Goal: Check status: Check status

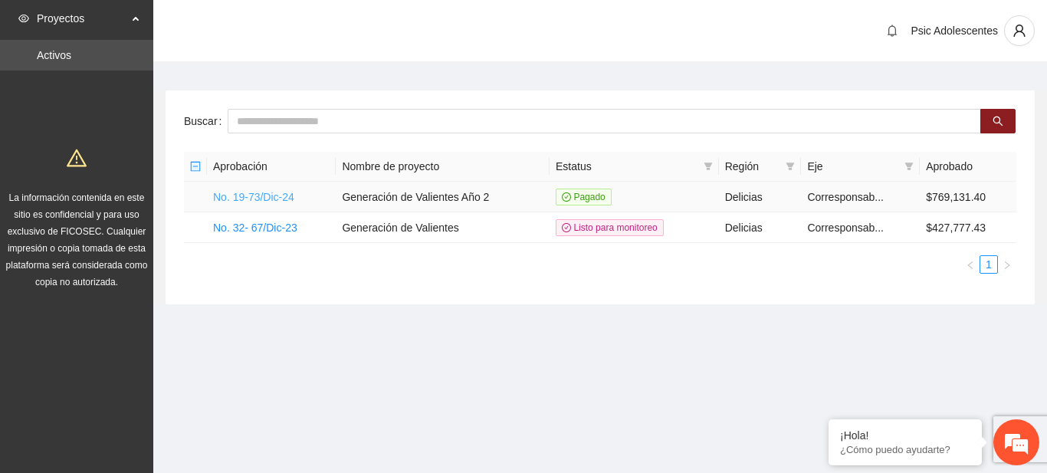
click at [265, 194] on link "No. 19-73/Dic-24" at bounding box center [253, 197] width 81 height 12
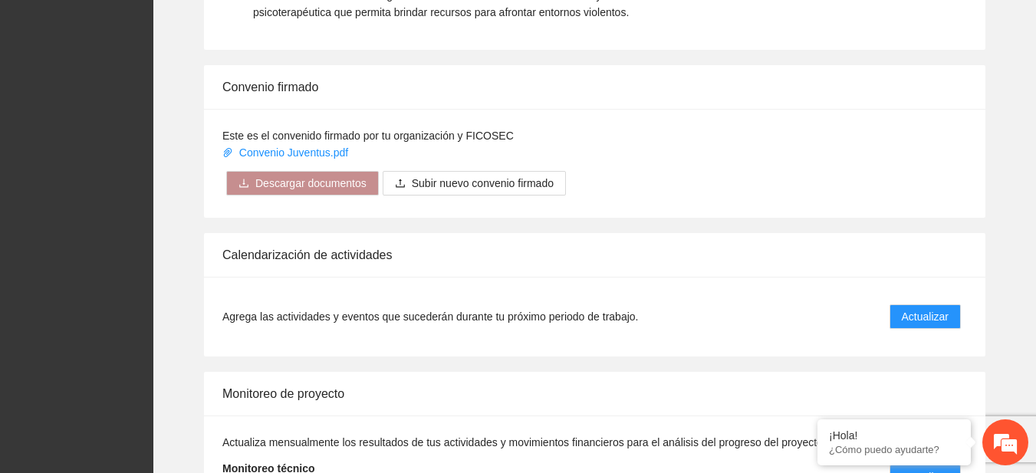
scroll to position [1248, 0]
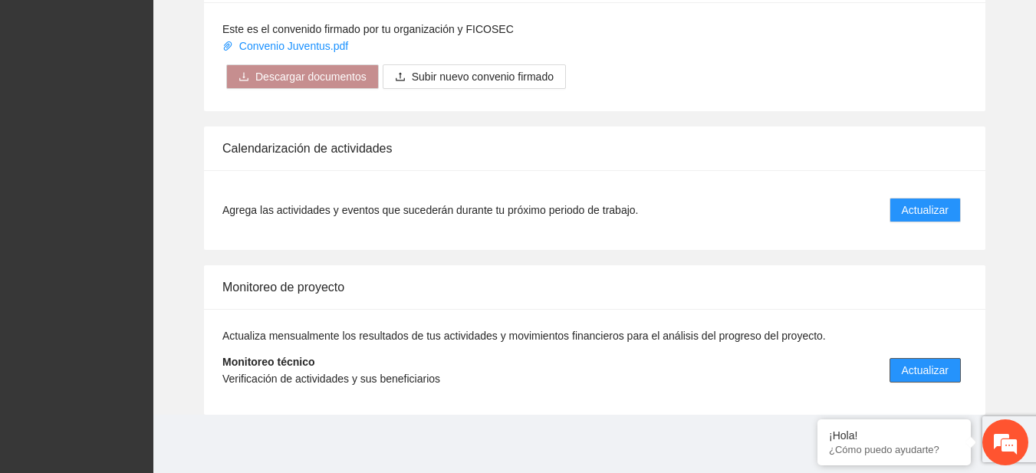
click at [912, 374] on span "Actualizar" at bounding box center [925, 370] width 47 height 17
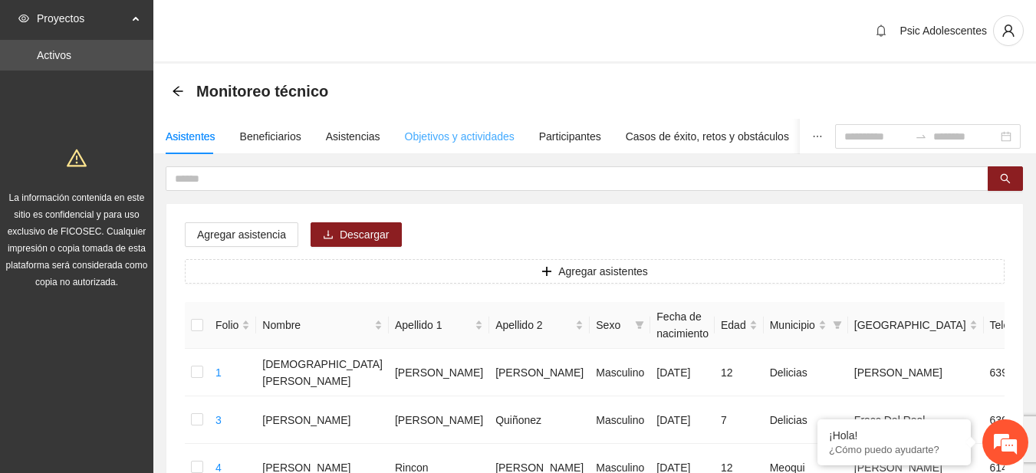
click at [461, 125] on div "Objetivos y actividades" at bounding box center [460, 136] width 110 height 35
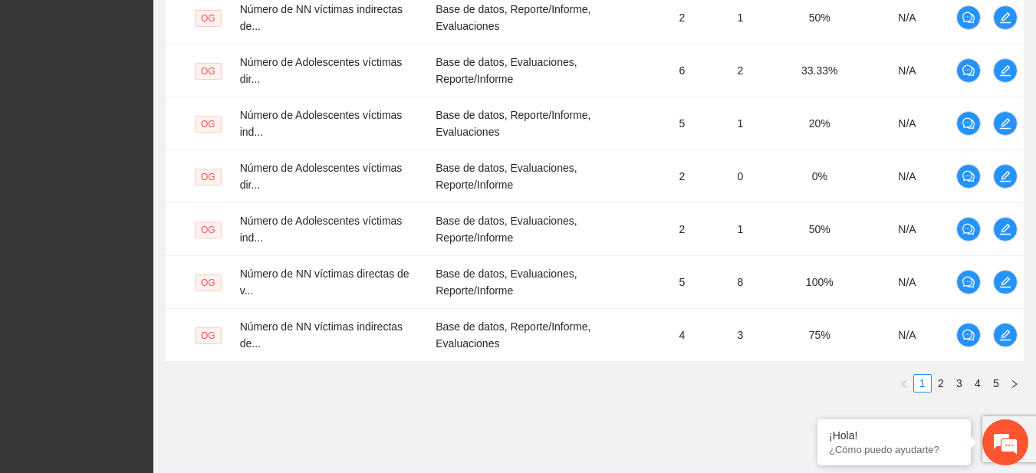
scroll to position [598, 0]
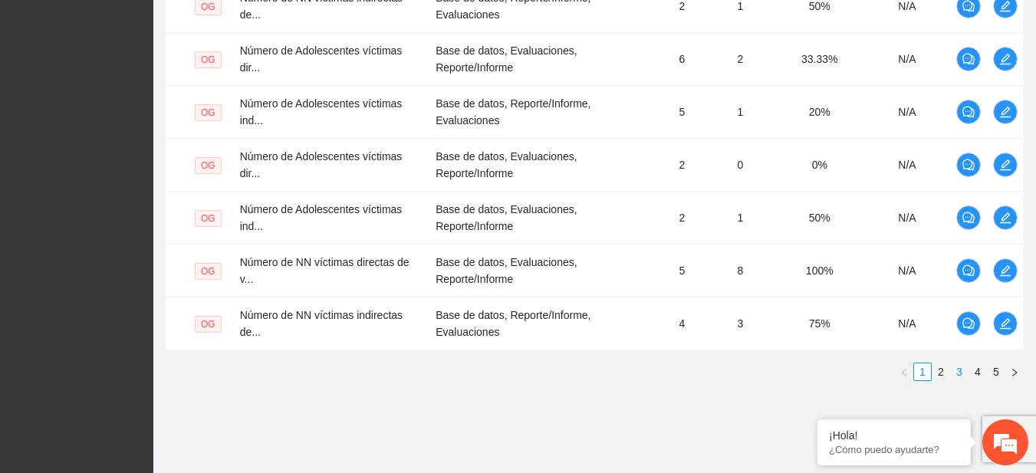
click at [959, 378] on link "3" at bounding box center [959, 371] width 17 height 17
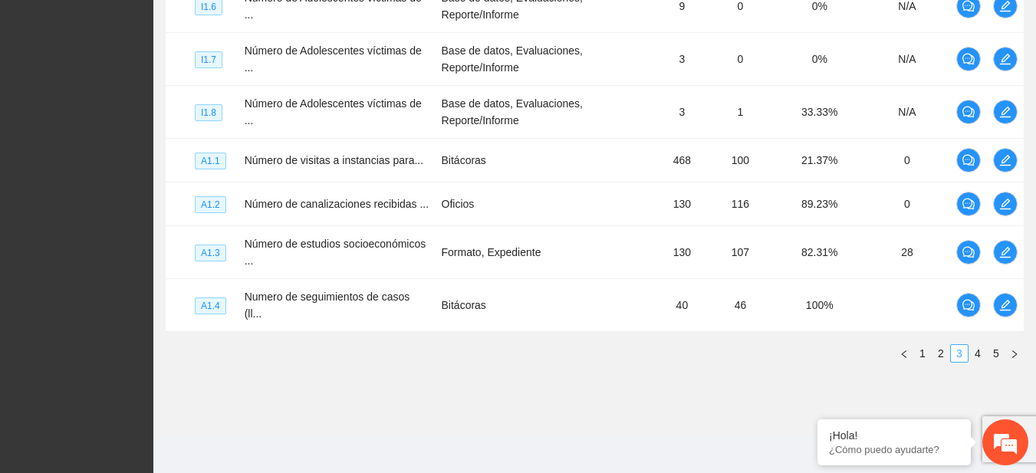
scroll to position [595, 0]
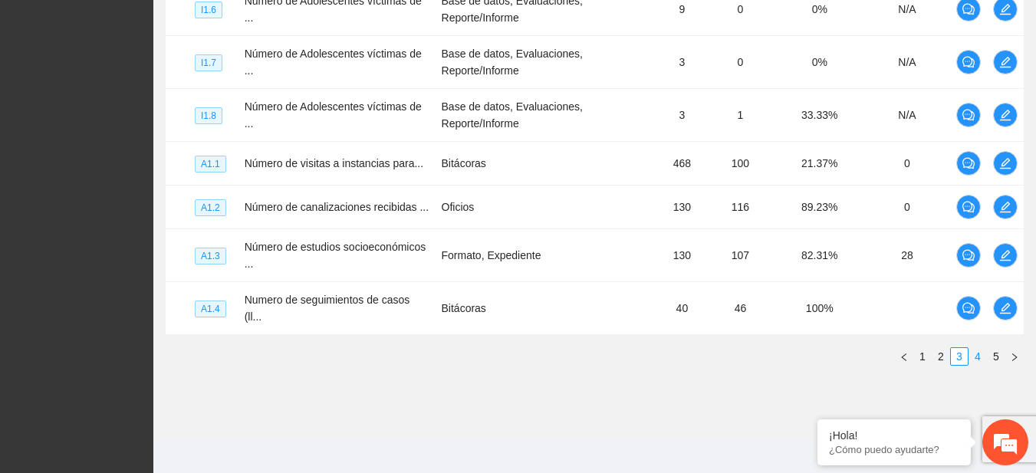
click at [972, 348] on link "4" at bounding box center [977, 356] width 17 height 17
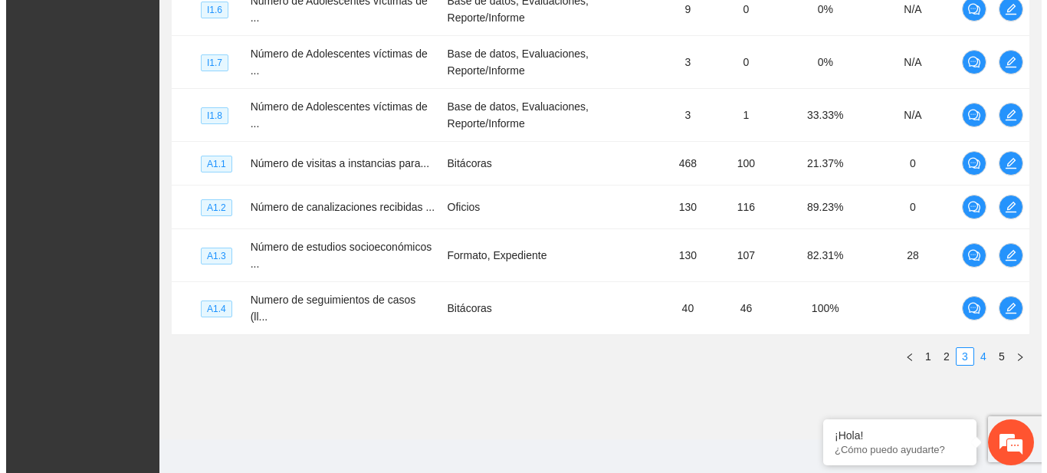
scroll to position [531, 0]
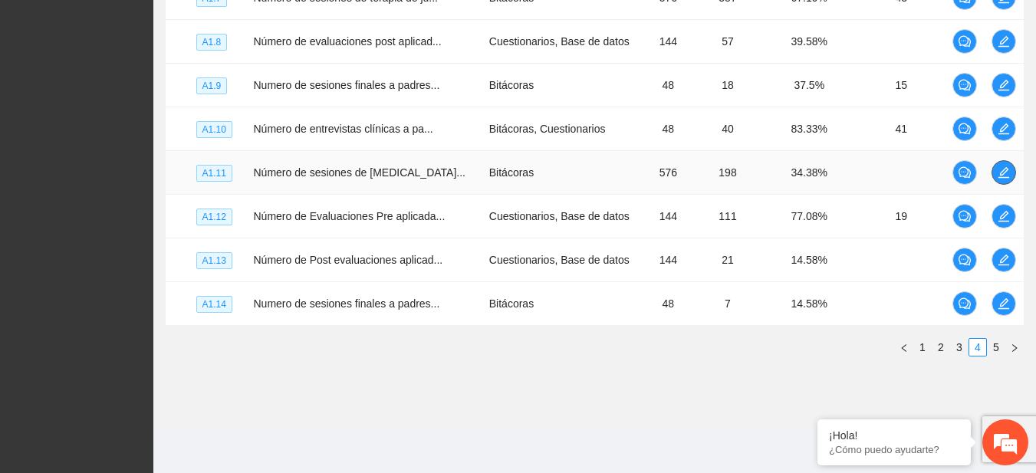
click at [1001, 182] on button "button" at bounding box center [1003, 172] width 25 height 25
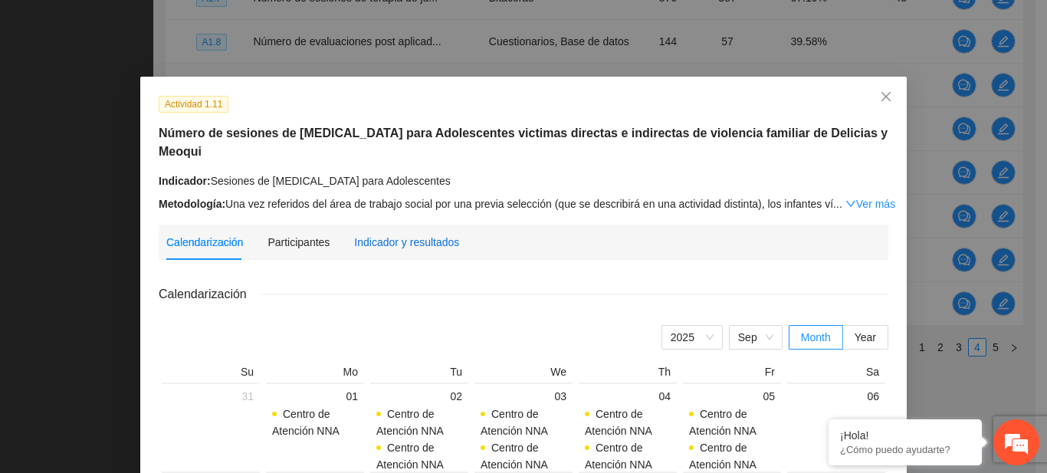
click at [363, 239] on div "Indicador y resultados" at bounding box center [406, 242] width 105 height 17
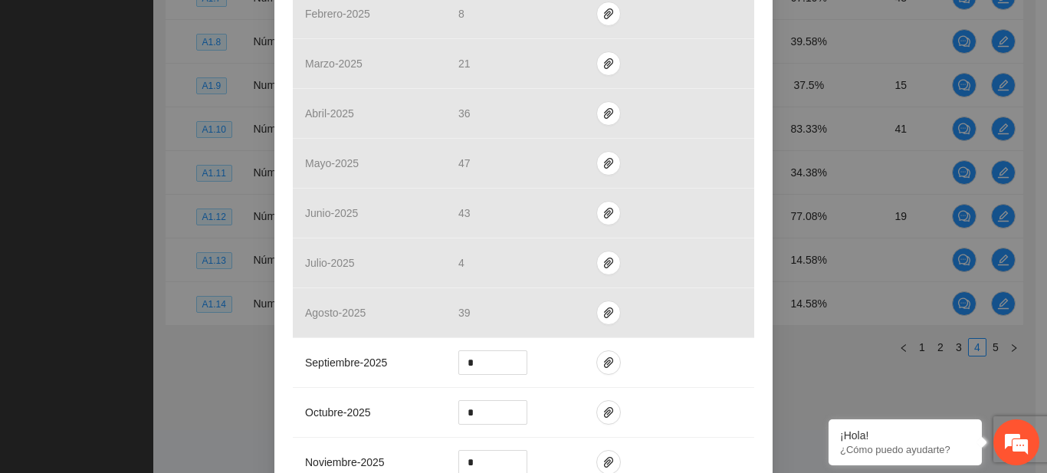
scroll to position [440, 0]
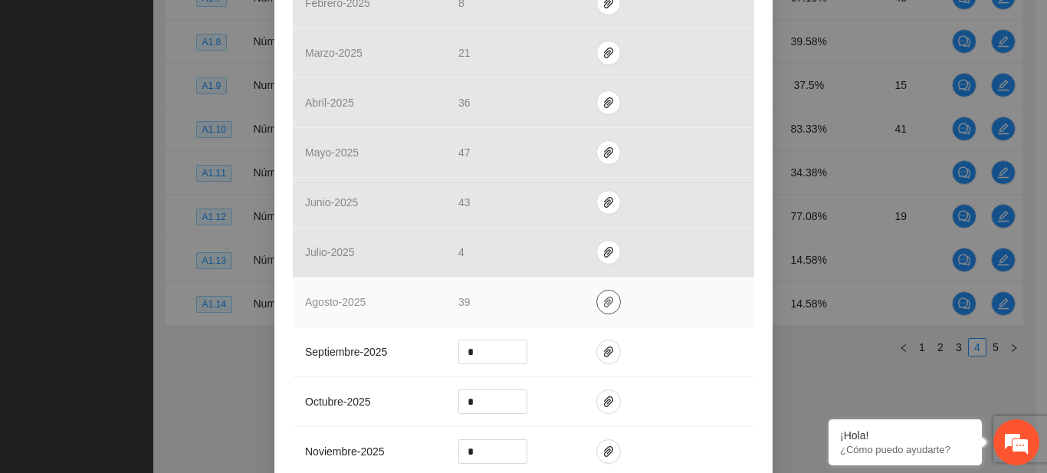
click at [604, 306] on icon "paper-clip" at bounding box center [608, 302] width 9 height 11
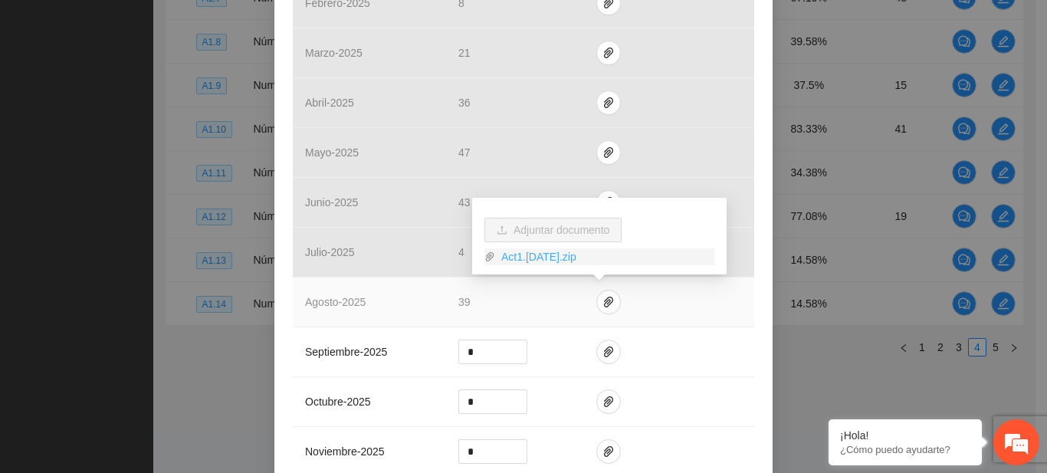
click at [542, 255] on link "Act1.[DATE].zip" at bounding box center [604, 256] width 219 height 17
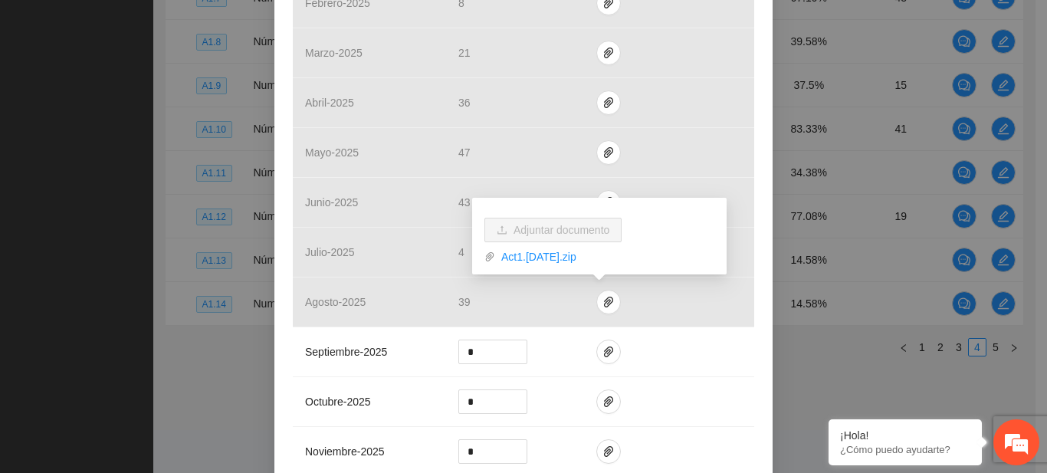
click at [115, 157] on div "Actividad 1.11 Número de sesiones de [MEDICAL_DATA] para Adolescentes victimas …" at bounding box center [523, 236] width 1047 height 473
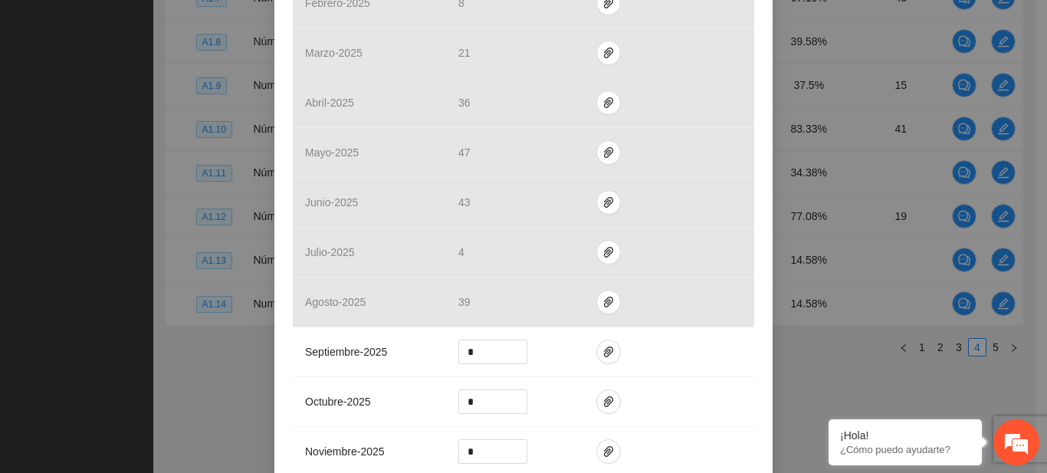
scroll to position [709, 0]
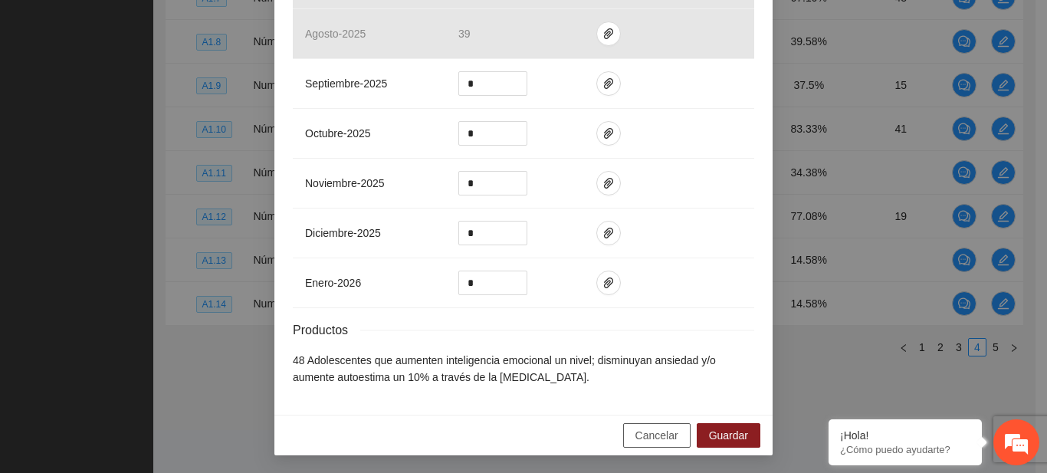
click at [648, 437] on span "Cancelar" at bounding box center [657, 435] width 43 height 17
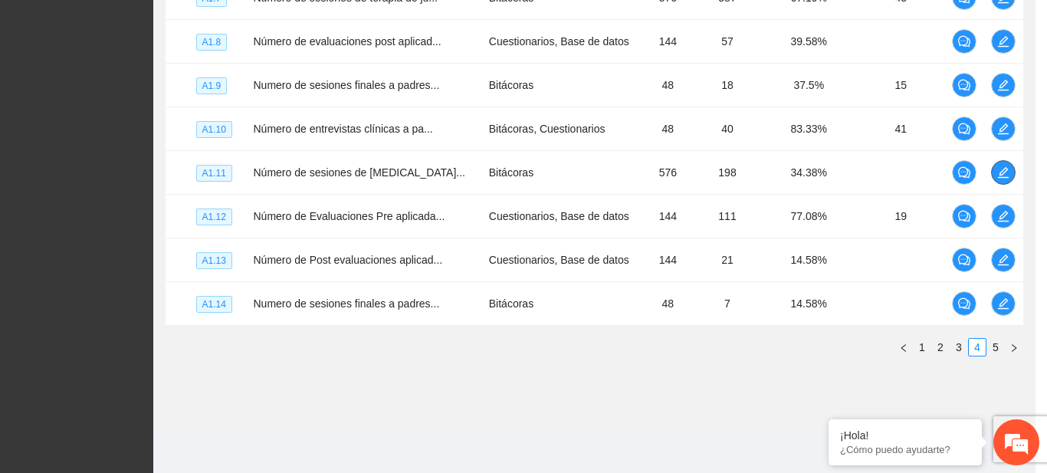
scroll to position [0, 0]
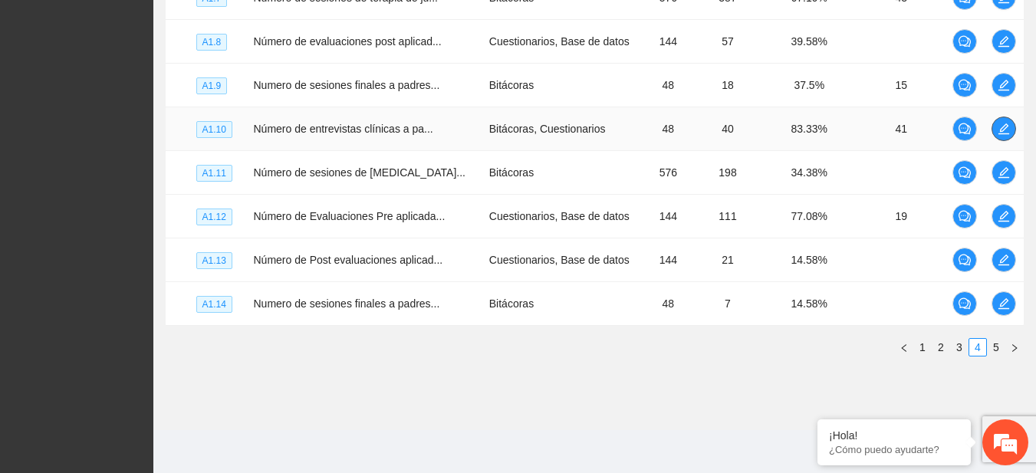
click at [998, 120] on button "button" at bounding box center [1003, 129] width 25 height 25
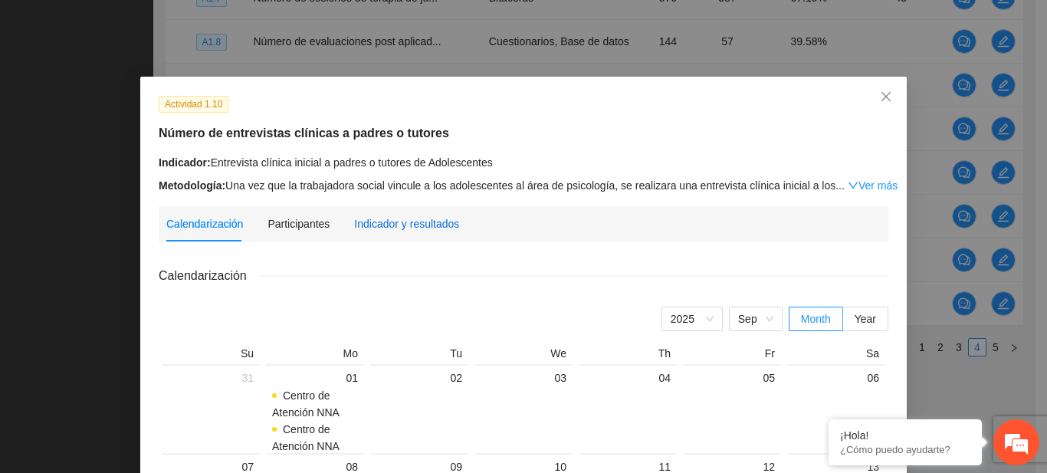
click at [422, 221] on div "Indicador y resultados" at bounding box center [406, 223] width 105 height 17
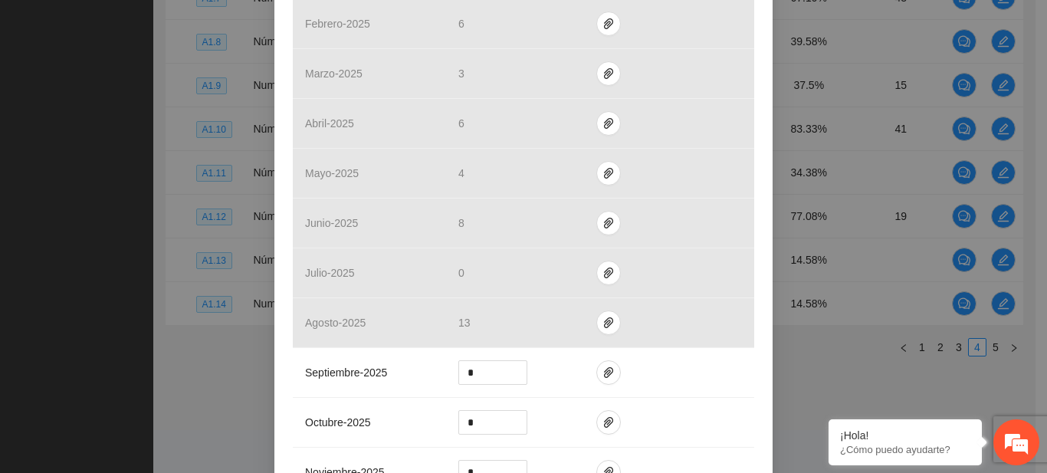
scroll to position [409, 0]
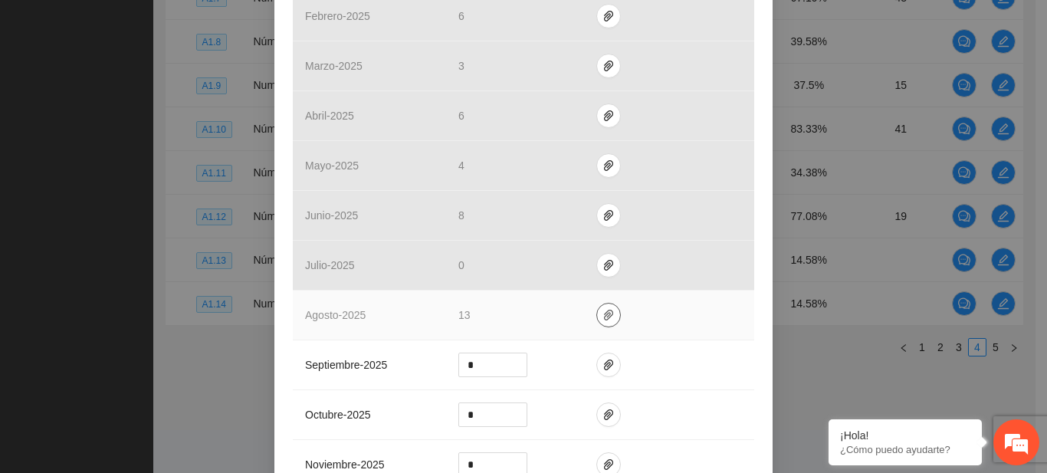
click at [603, 319] on icon "paper-clip" at bounding box center [609, 315] width 12 height 12
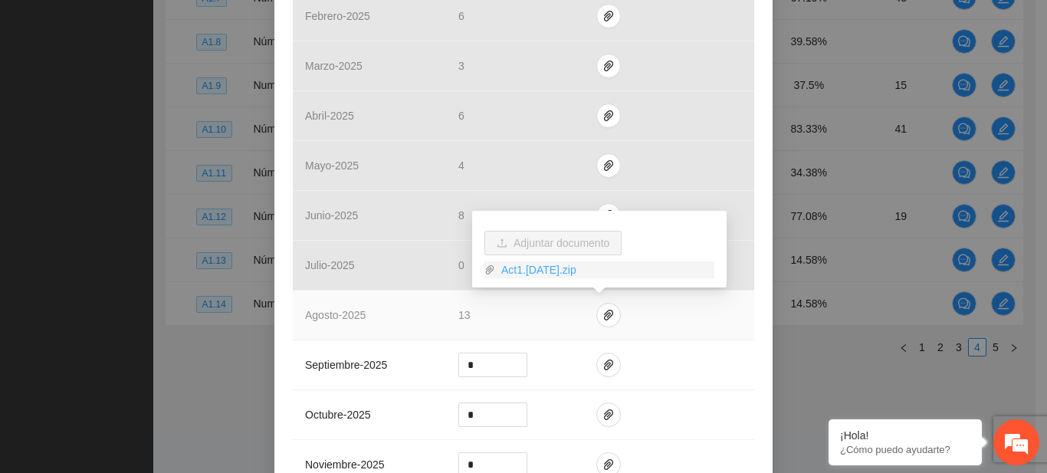
click at [558, 275] on link "Act1.[DATE].zip" at bounding box center [604, 269] width 219 height 17
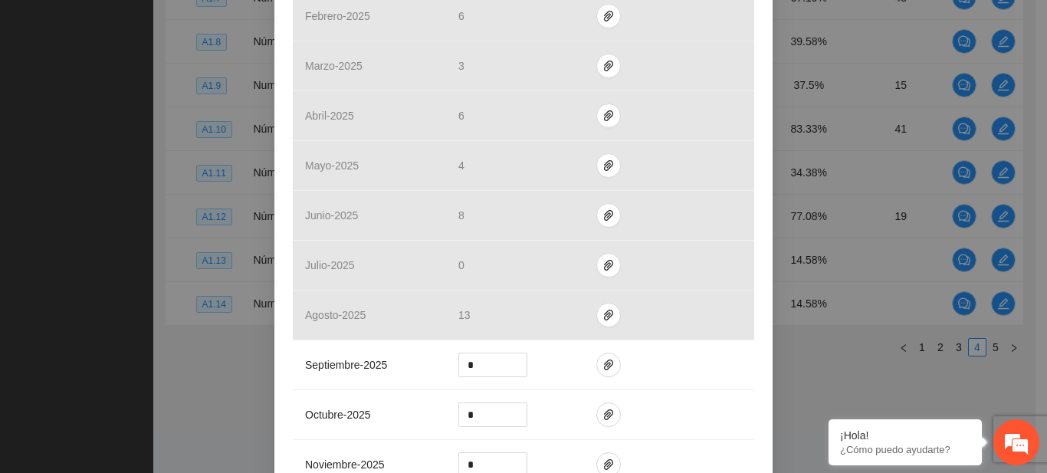
click at [54, 238] on div "Actividad 1.10 Número de entrevistas clínicas a padres o tutores Indicador: Ent…" at bounding box center [523, 236] width 1047 height 473
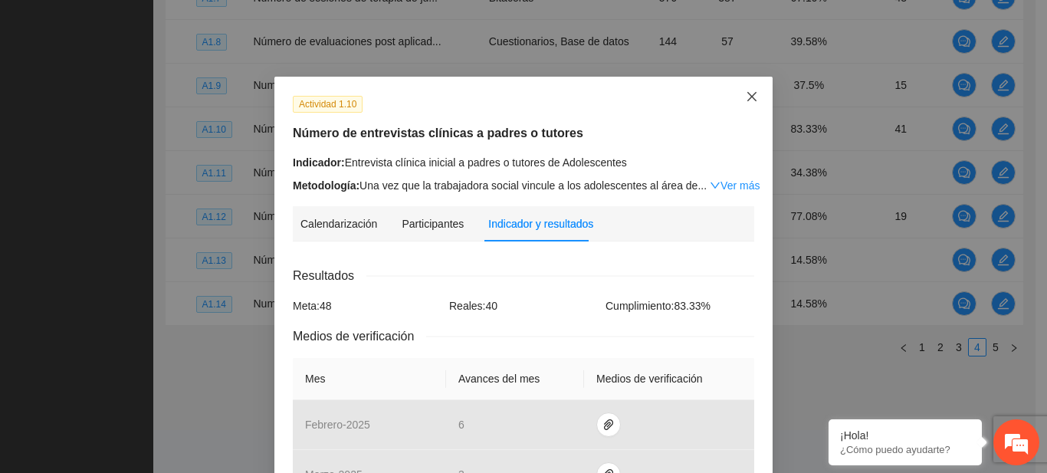
click at [739, 96] on span "Close" at bounding box center [752, 97] width 41 height 41
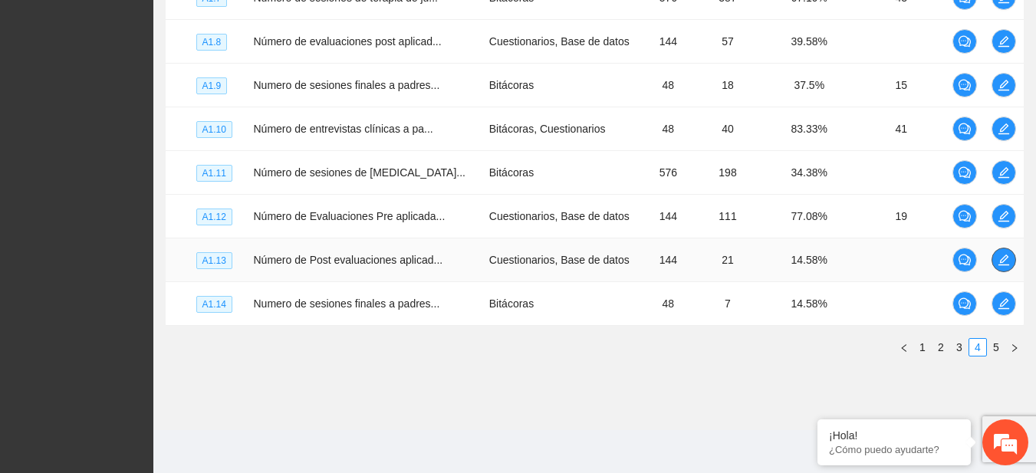
click at [998, 256] on icon "edit" at bounding box center [1004, 260] width 12 height 12
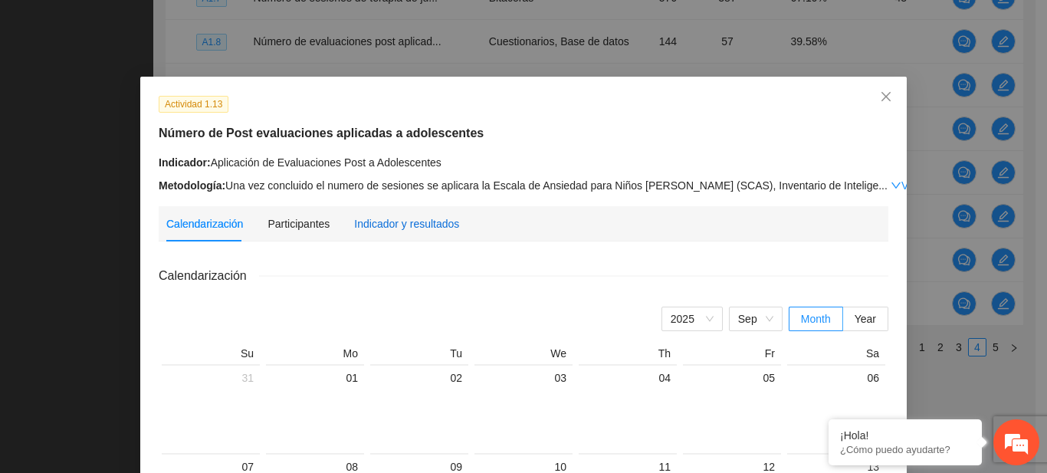
click at [370, 221] on div "Indicador y resultados" at bounding box center [406, 223] width 105 height 17
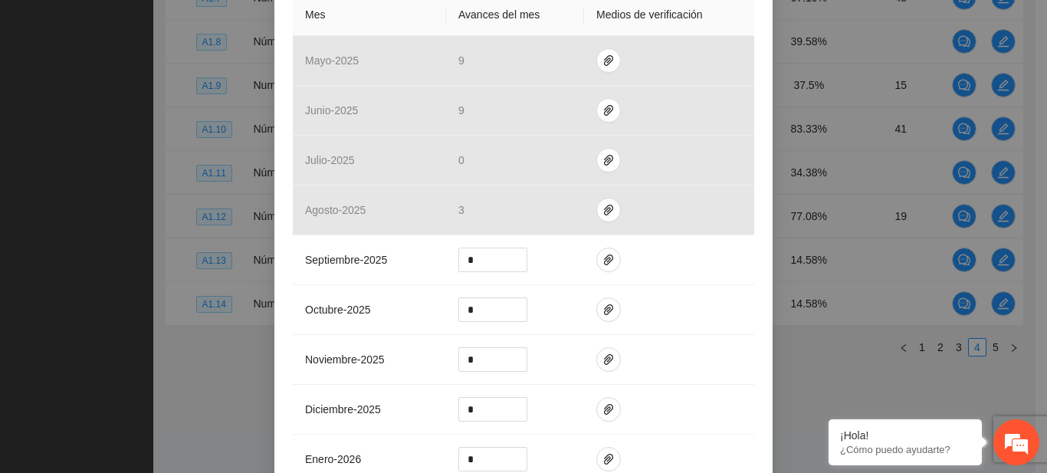
scroll to position [378, 0]
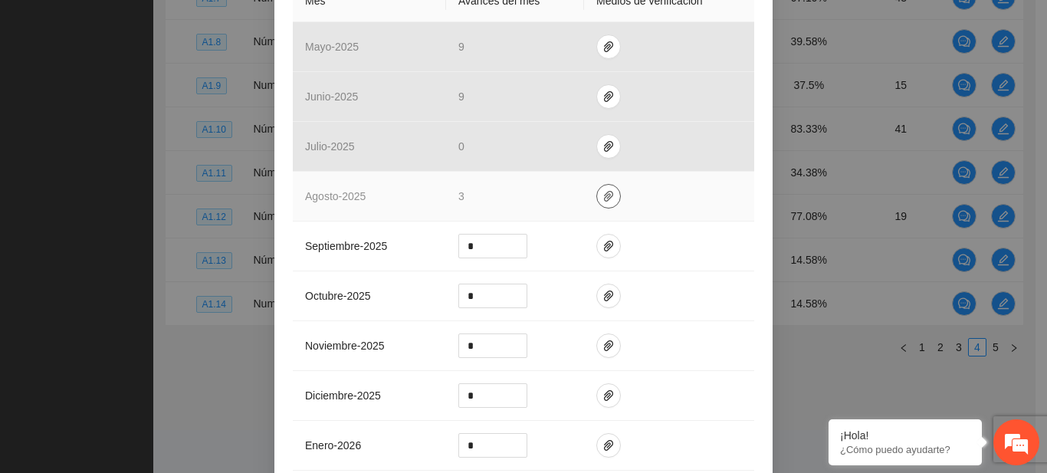
click at [603, 196] on icon "paper-clip" at bounding box center [609, 196] width 12 height 12
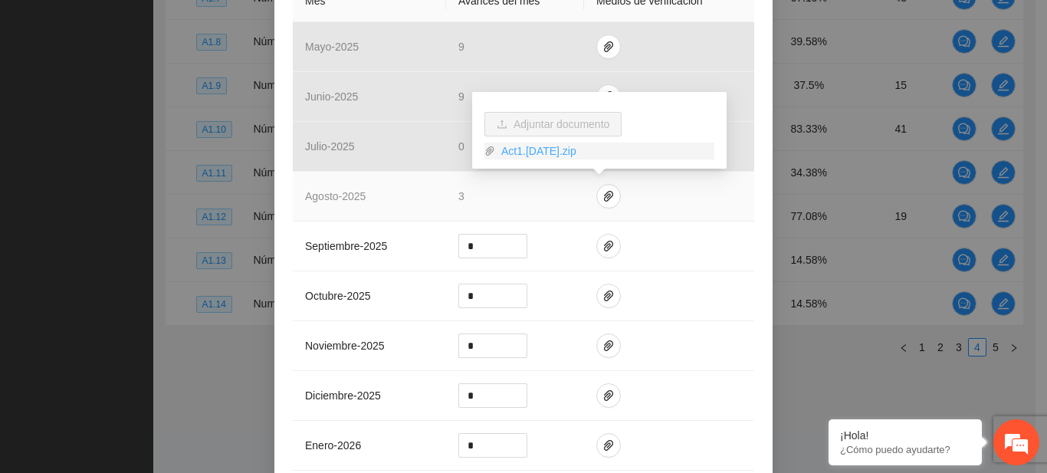
click at [553, 155] on link "Act1.[DATE].zip" at bounding box center [604, 151] width 219 height 17
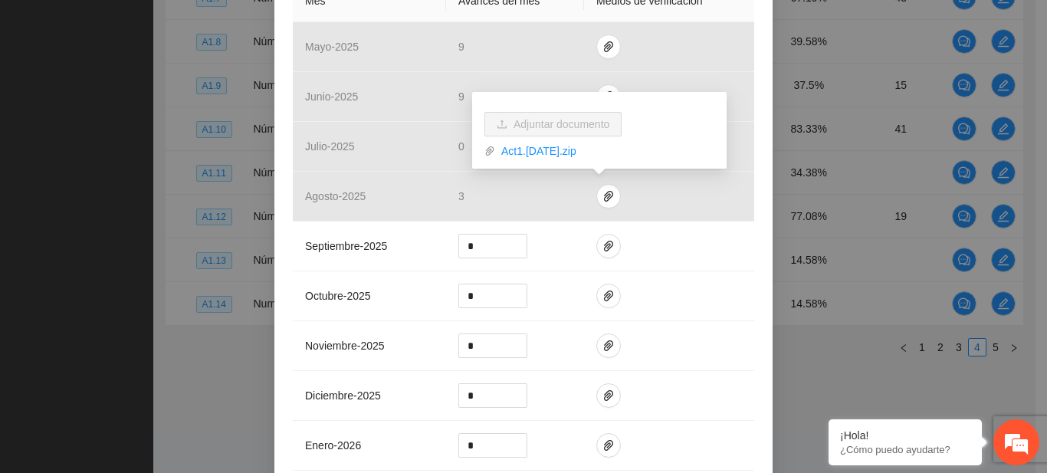
click at [237, 313] on div "Actividad 1.13 Número de Post evaluaciones aplicadas a adolescentes Indicador: …" at bounding box center [523, 236] width 1047 height 473
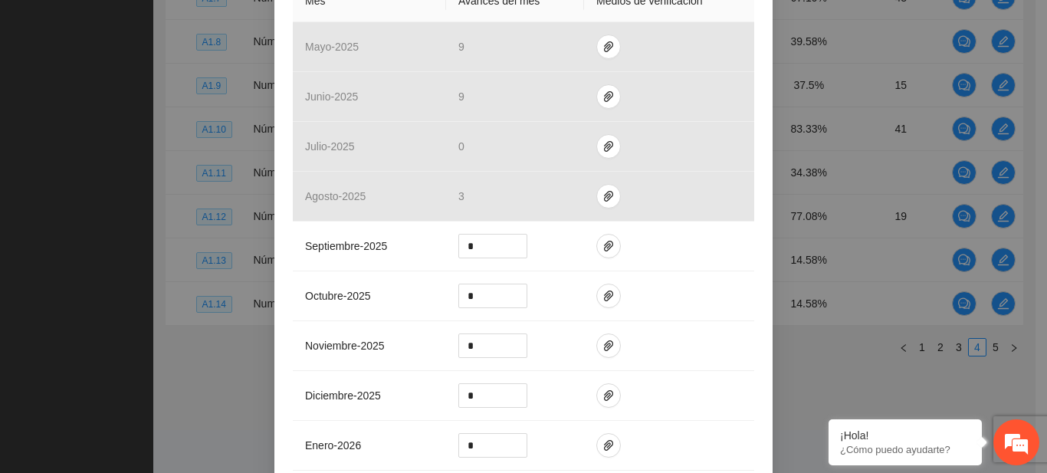
scroll to position [14, 0]
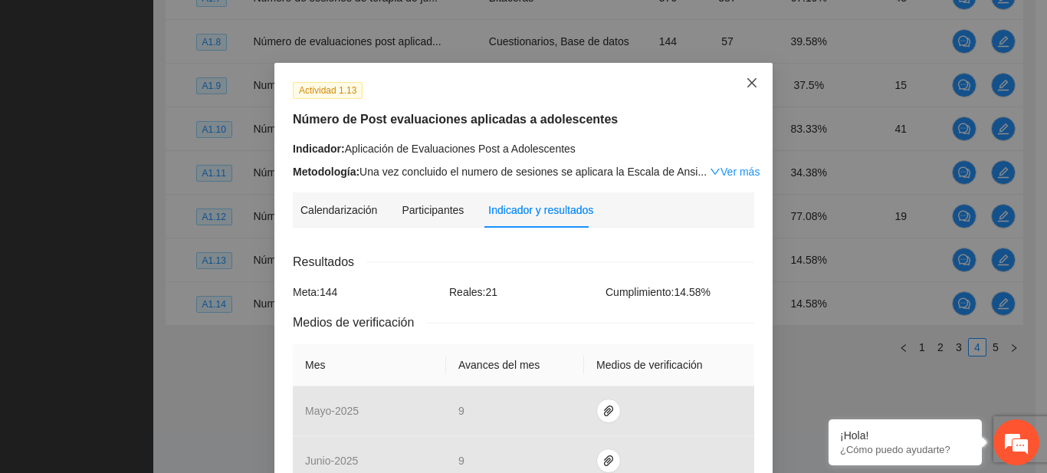
click at [735, 81] on span "Close" at bounding box center [752, 83] width 41 height 41
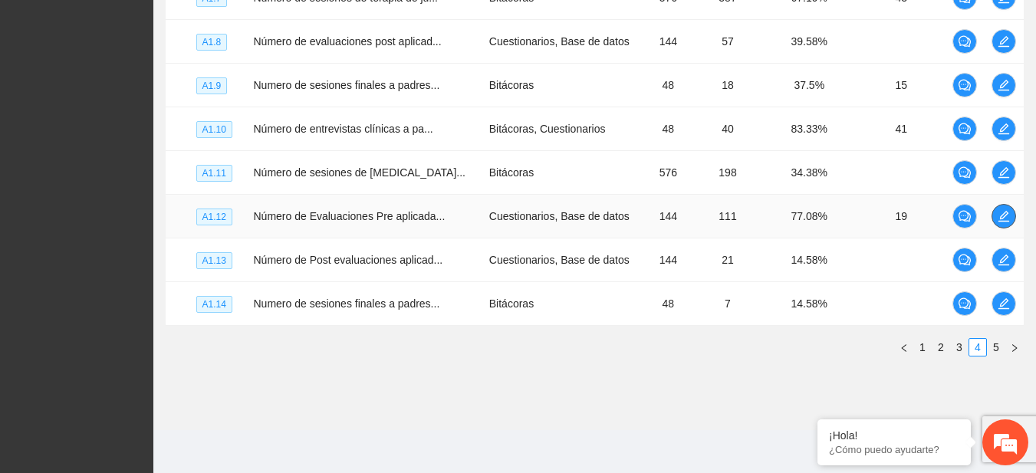
click at [1008, 224] on button "button" at bounding box center [1003, 216] width 25 height 25
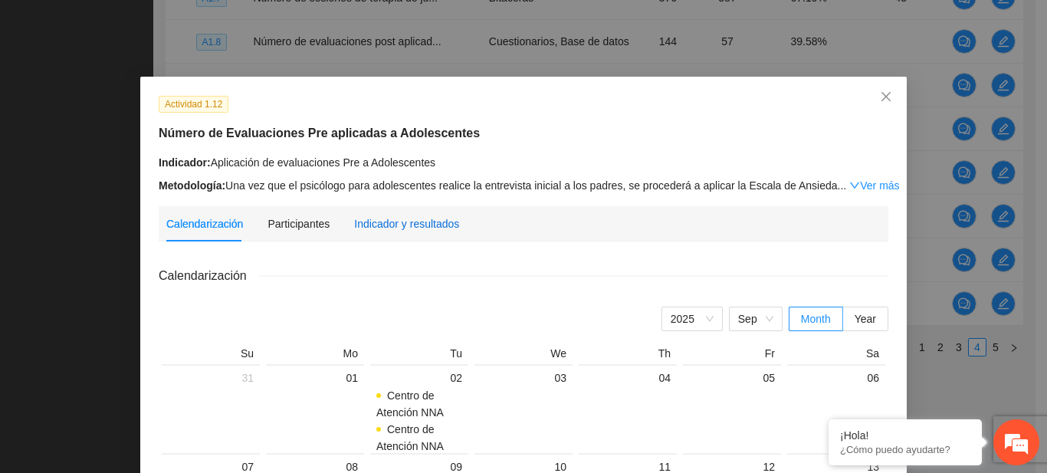
click at [390, 216] on div "Indicador y resultados" at bounding box center [406, 223] width 105 height 17
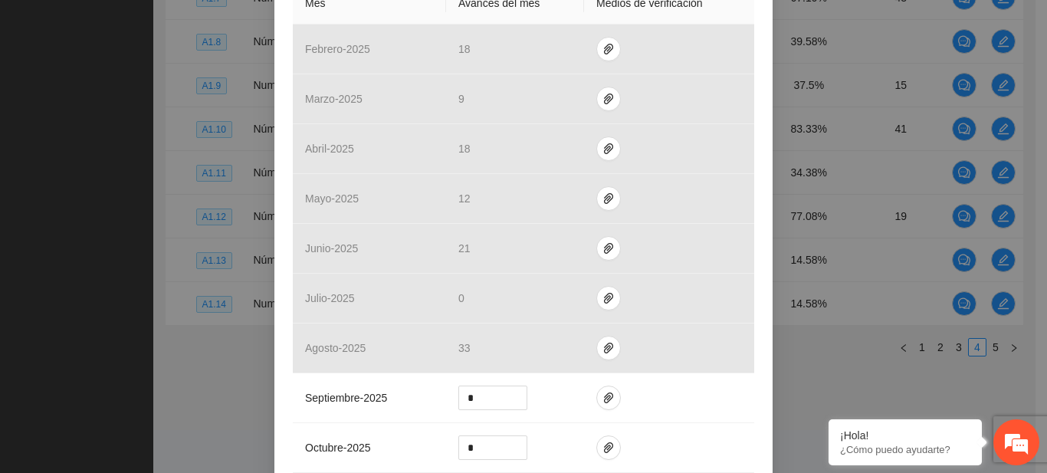
scroll to position [378, 0]
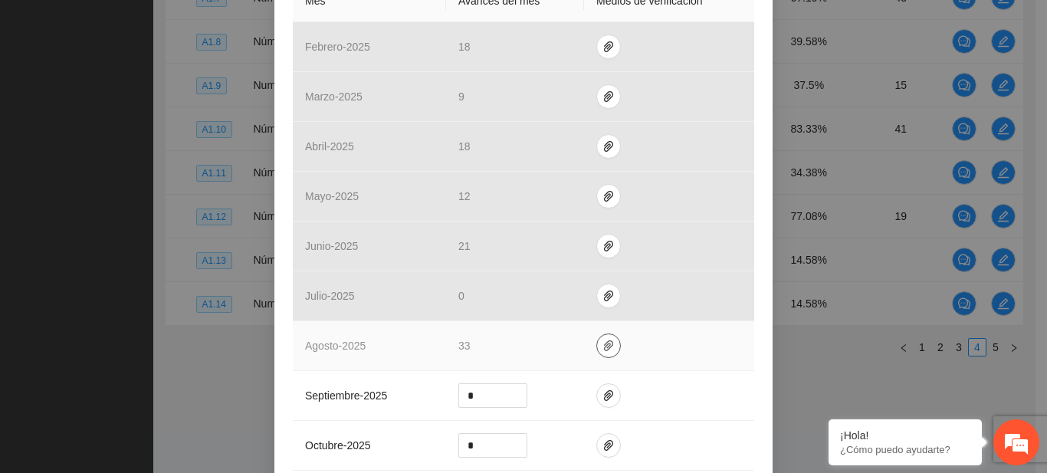
click at [597, 347] on span "paper-clip" at bounding box center [608, 346] width 23 height 12
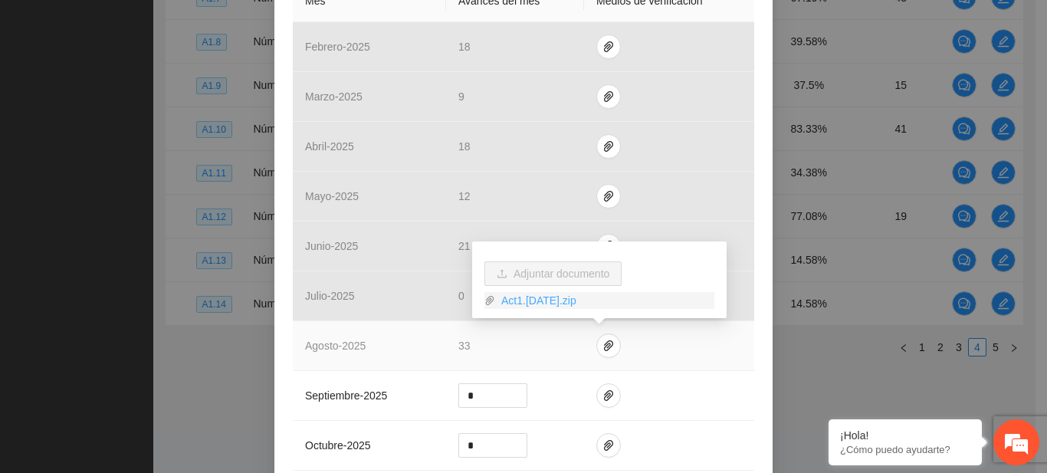
click at [545, 294] on link "Act1.[DATE].zip" at bounding box center [604, 300] width 219 height 17
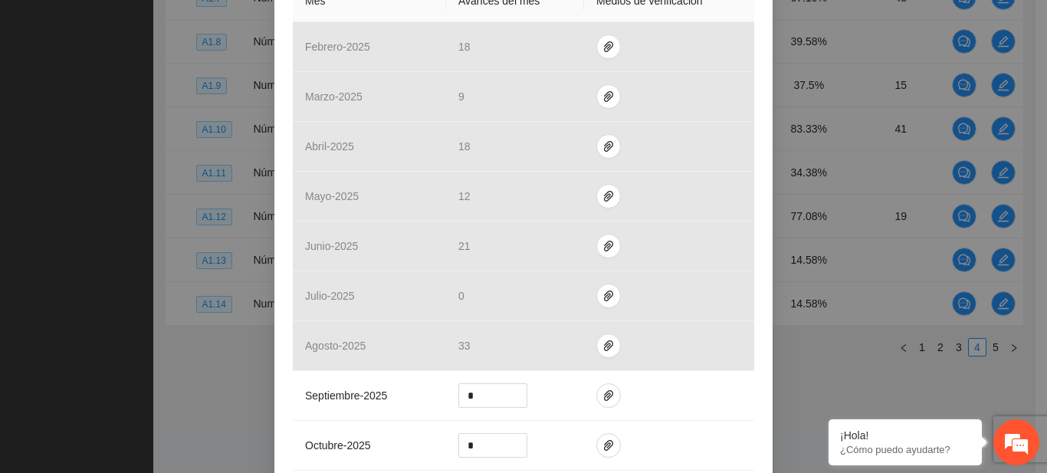
scroll to position [0, 0]
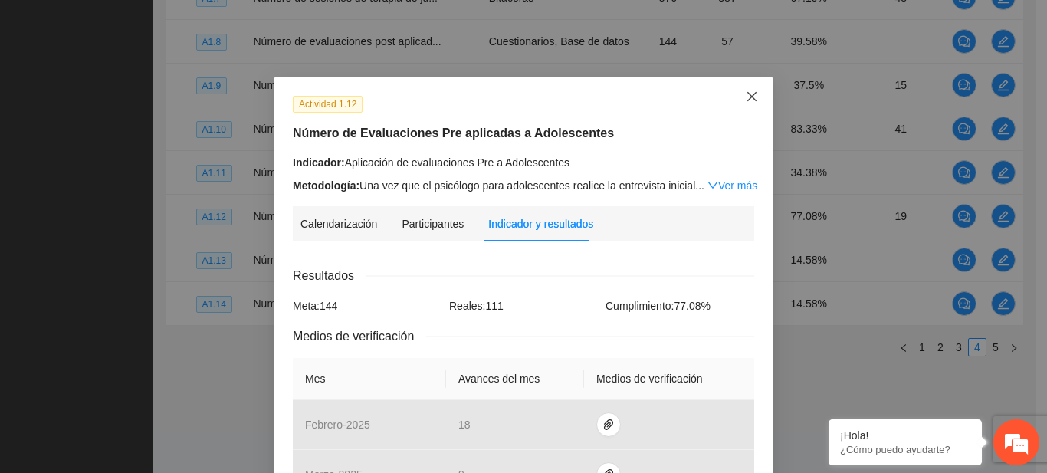
click at [751, 97] on icon "close" at bounding box center [752, 96] width 12 height 12
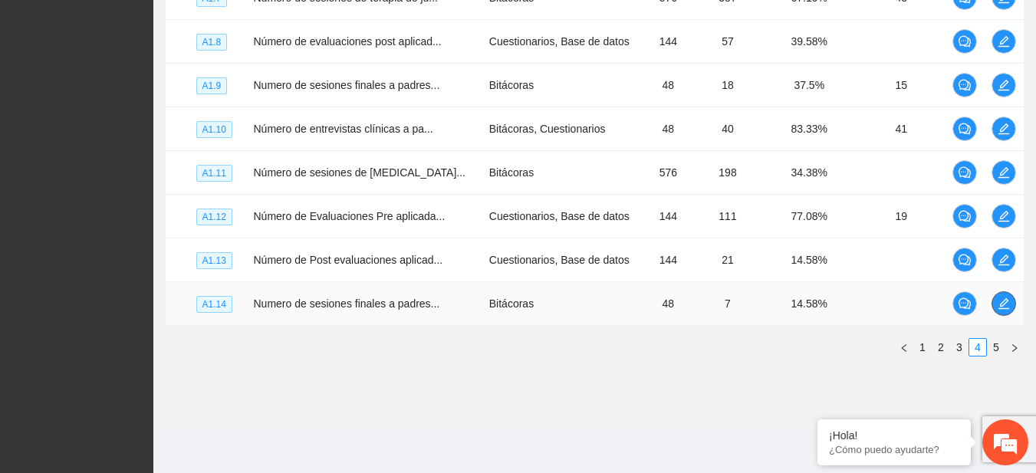
click at [1011, 311] on button "button" at bounding box center [1003, 303] width 25 height 25
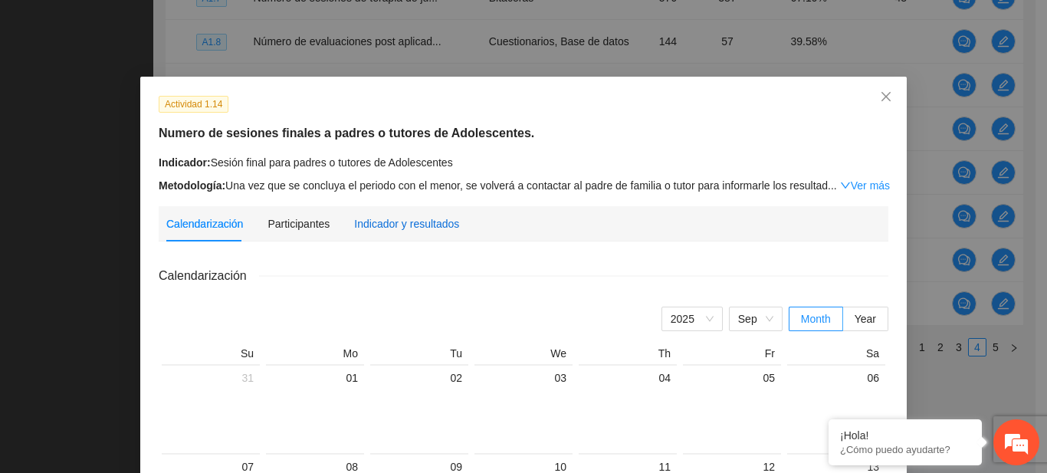
click at [385, 217] on div "Indicador y resultados" at bounding box center [406, 223] width 105 height 17
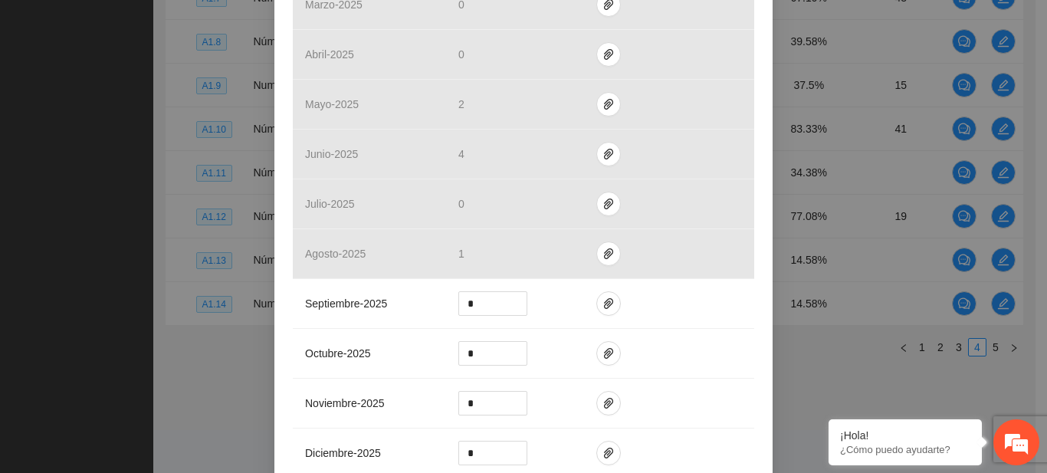
scroll to position [482, 0]
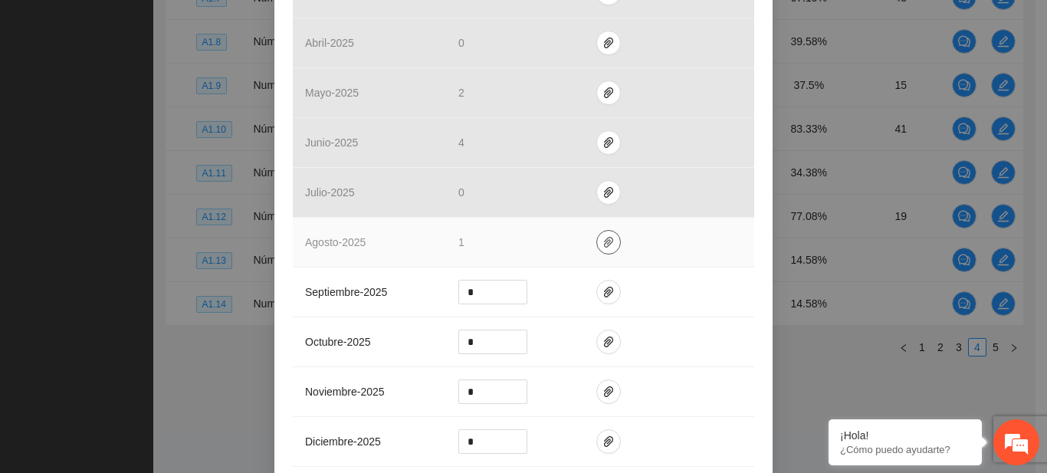
click at [597, 251] on button "button" at bounding box center [609, 242] width 25 height 25
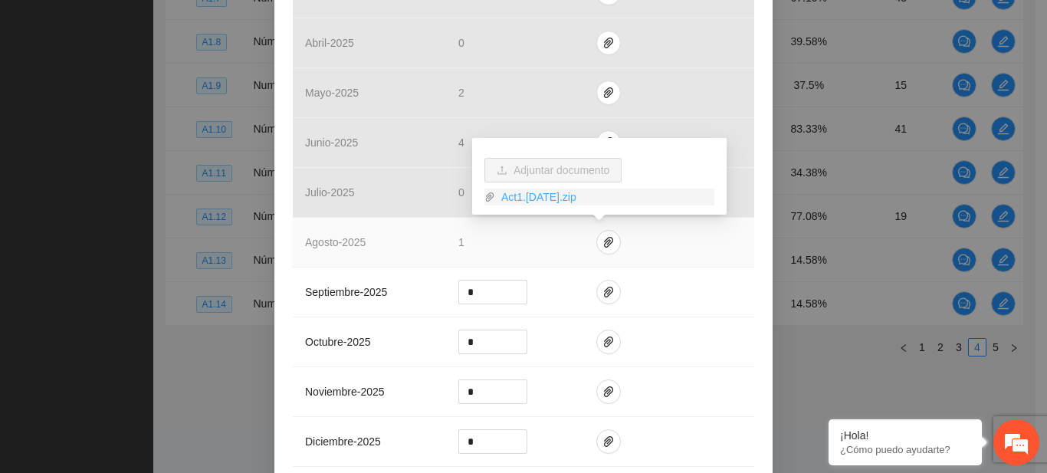
click at [557, 200] on link "Act1.[DATE].zip" at bounding box center [604, 197] width 219 height 17
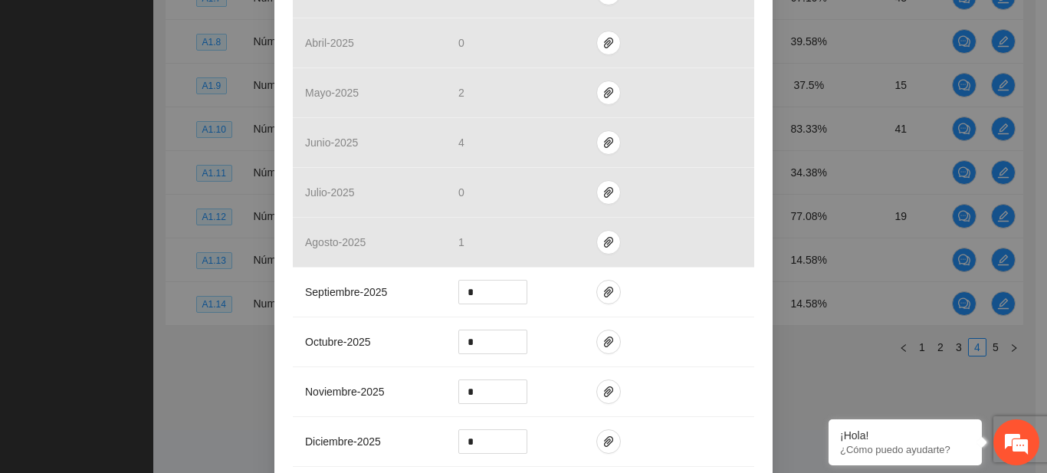
click at [927, 152] on div "Actividad 1.14 Numero de sesiones finales a padres o tutores de Adolescentes. I…" at bounding box center [523, 236] width 1047 height 473
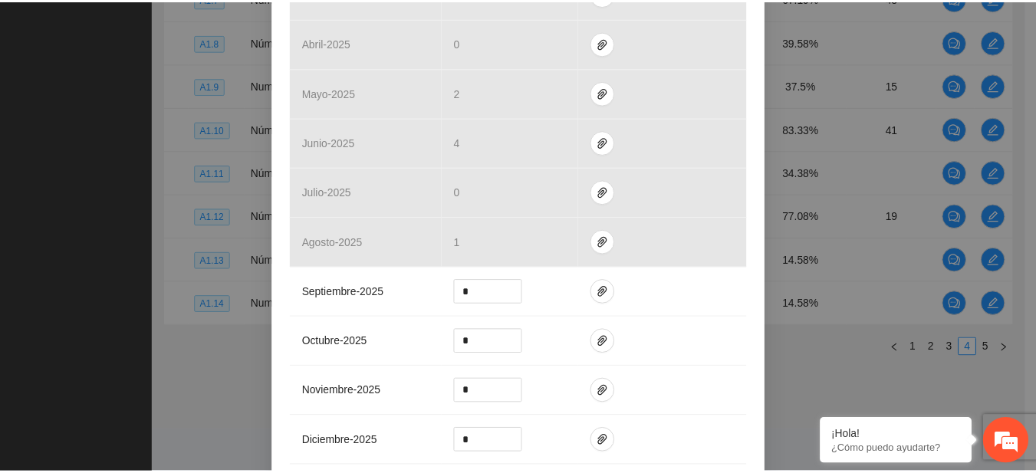
scroll to position [0, 0]
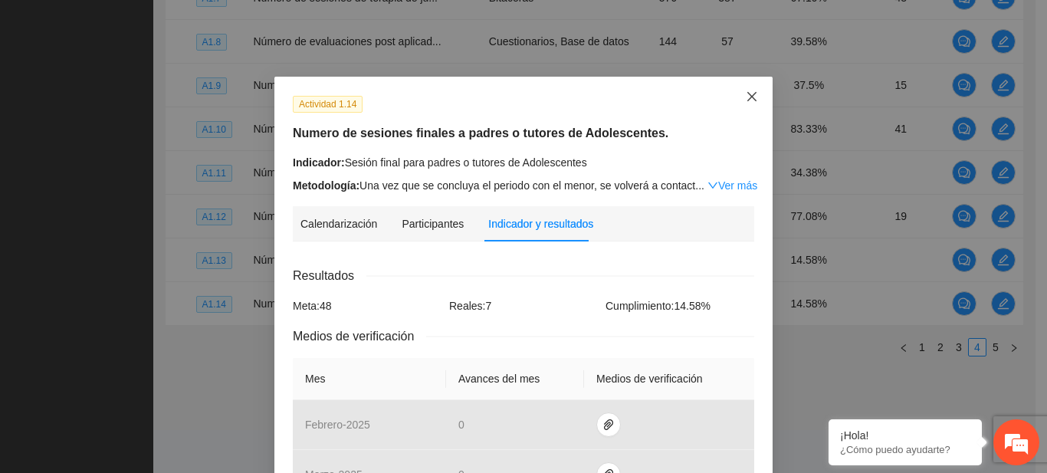
click at [746, 98] on icon "close" at bounding box center [752, 96] width 12 height 12
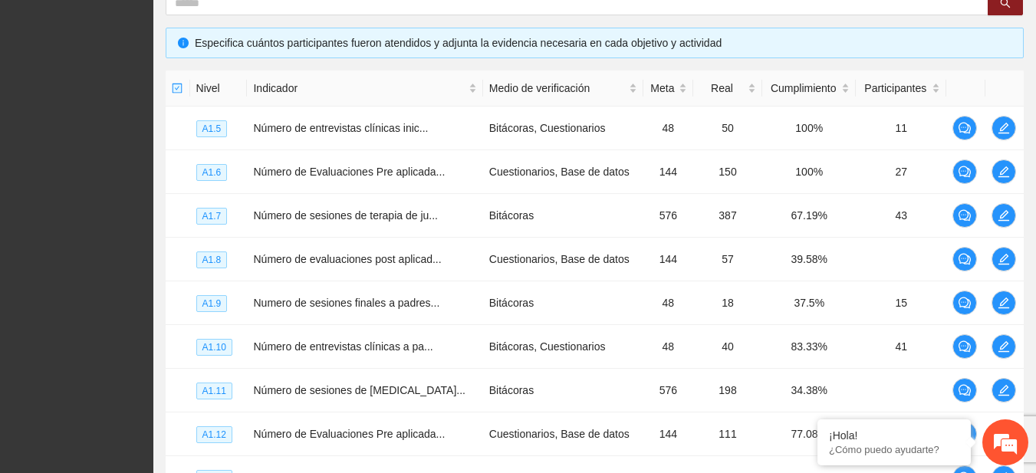
scroll to position [531, 0]
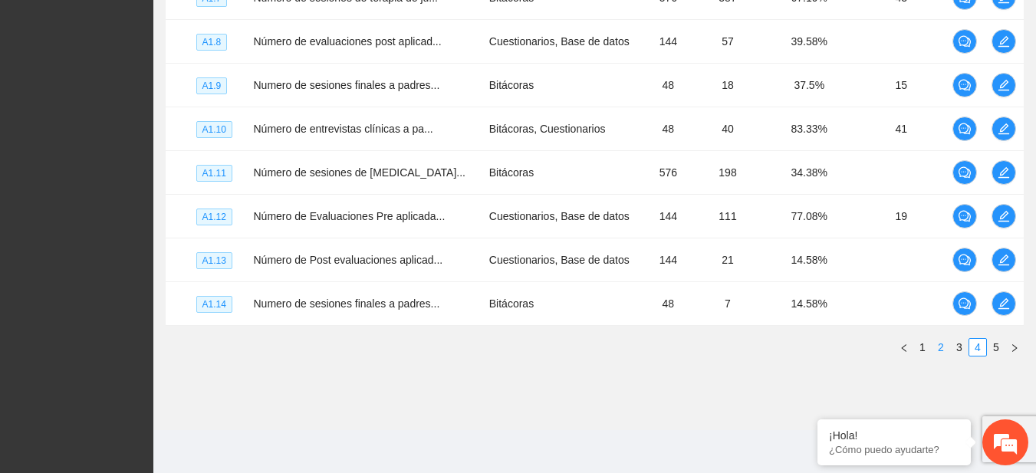
click at [942, 350] on link "2" at bounding box center [940, 347] width 17 height 17
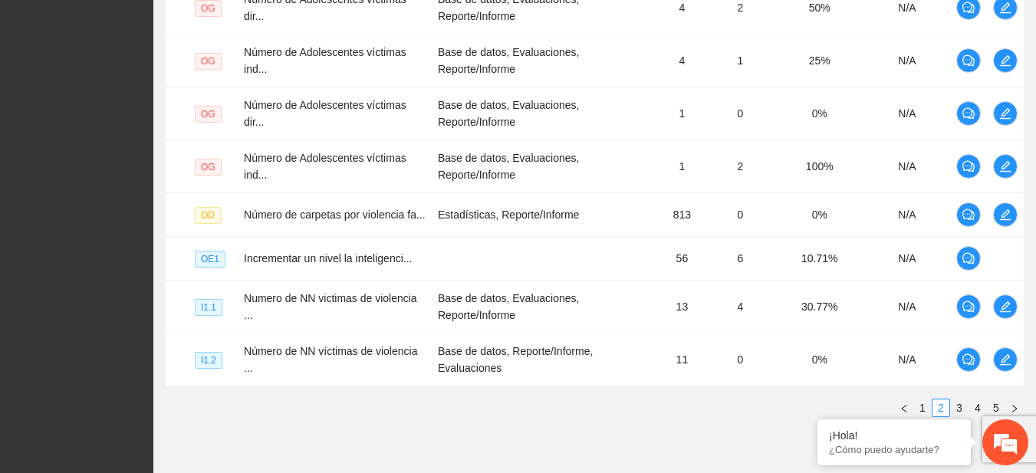
scroll to position [0, 0]
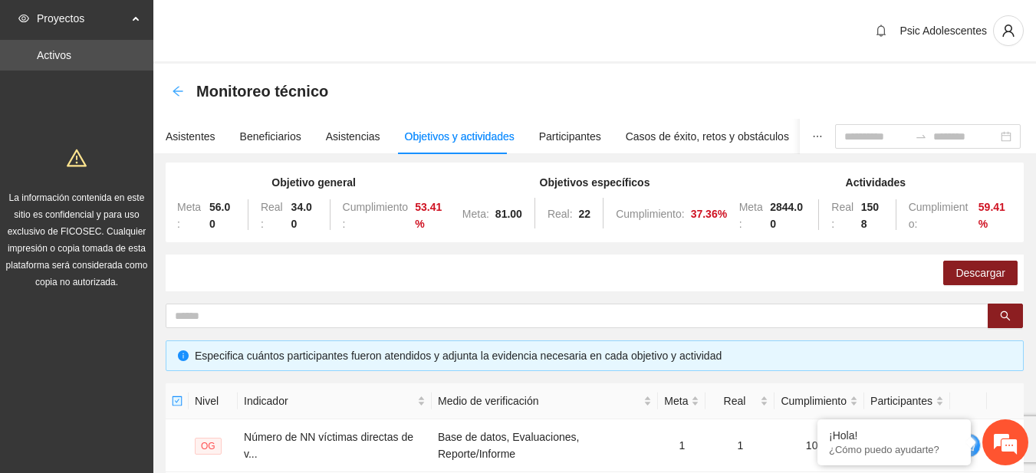
click at [176, 94] on icon "arrow-left" at bounding box center [178, 91] width 12 height 12
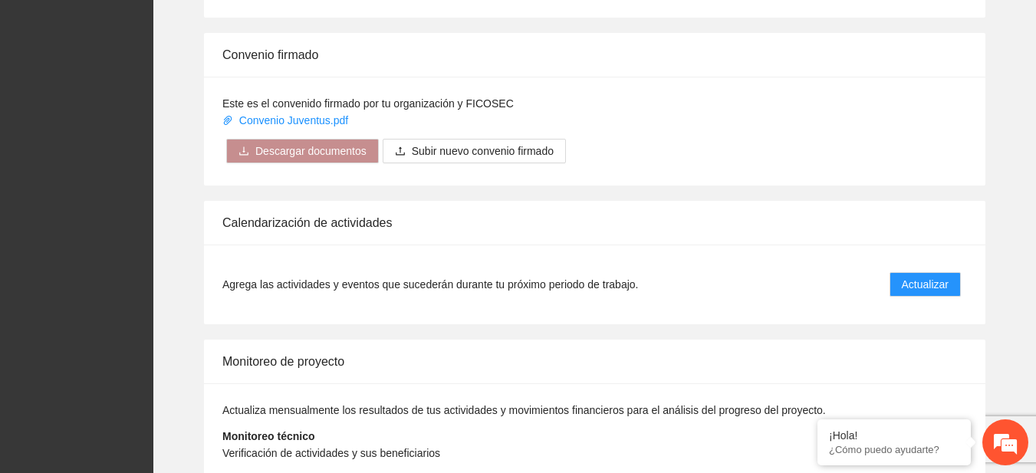
scroll to position [1248, 0]
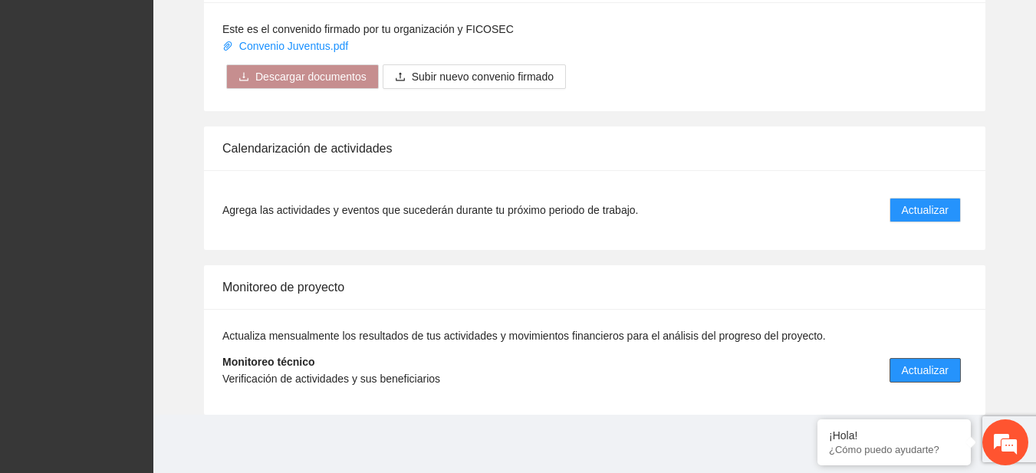
click at [896, 366] on button "Actualizar" at bounding box center [924, 370] width 71 height 25
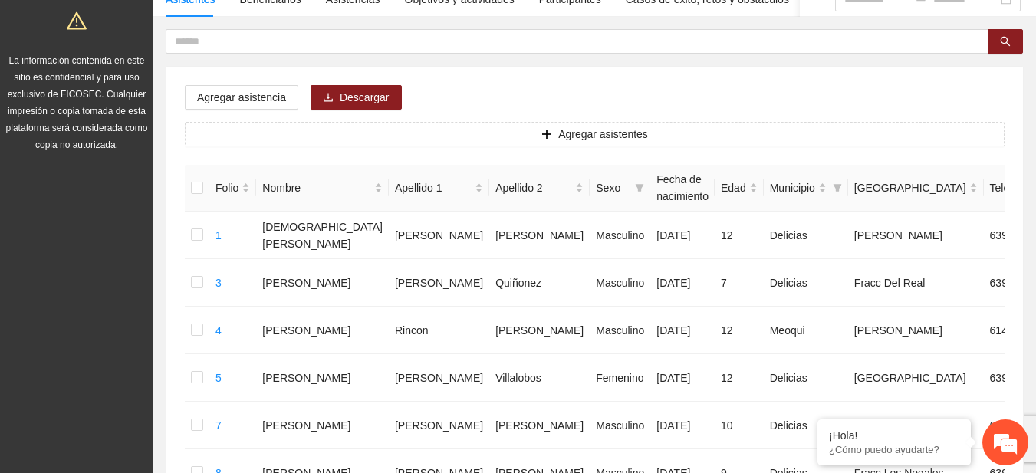
scroll to position [107, 0]
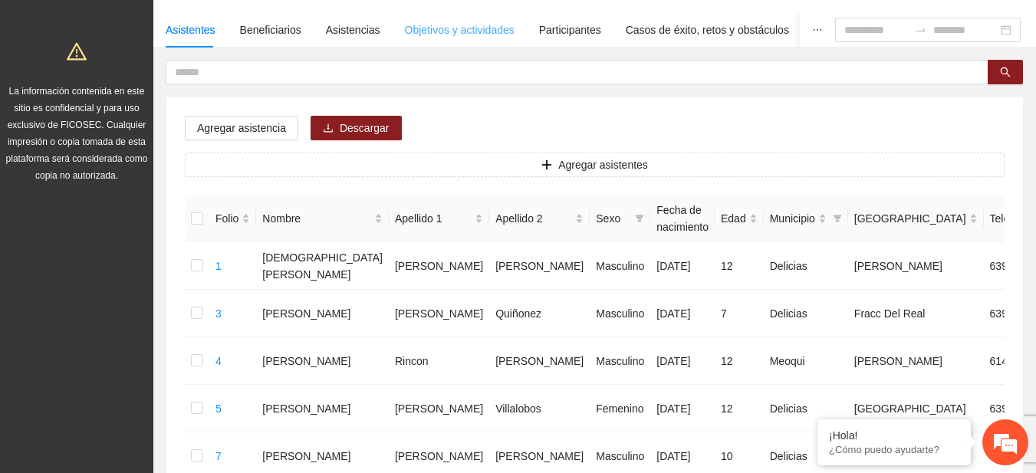
click at [423, 18] on div "Objetivos y actividades" at bounding box center [460, 29] width 110 height 35
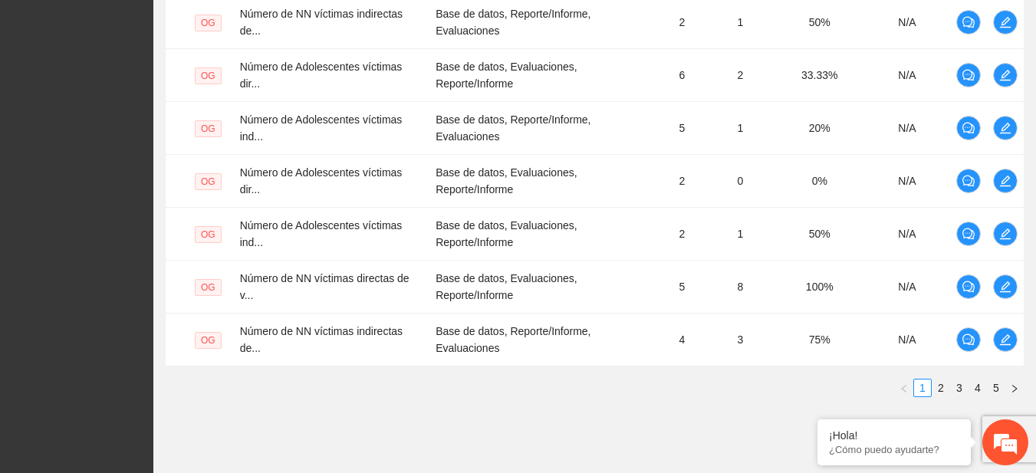
scroll to position [623, 0]
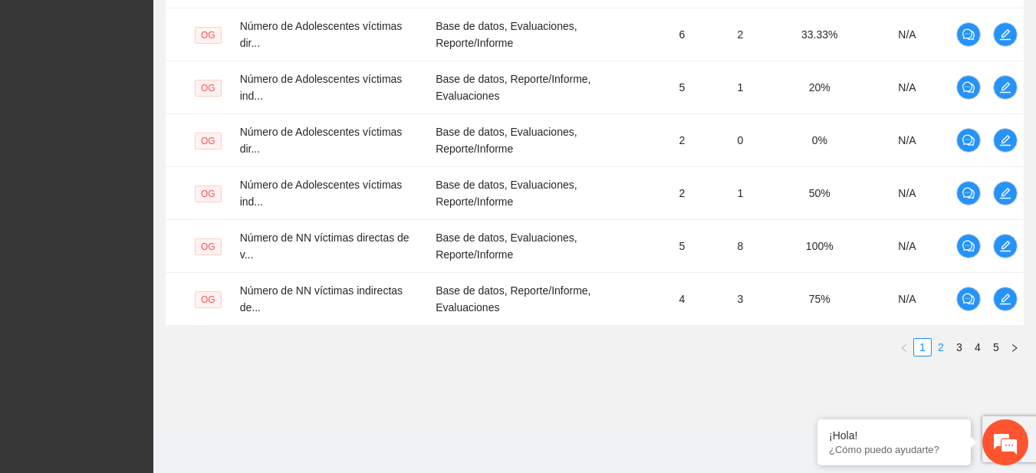
click at [943, 353] on link "2" at bounding box center [940, 347] width 17 height 17
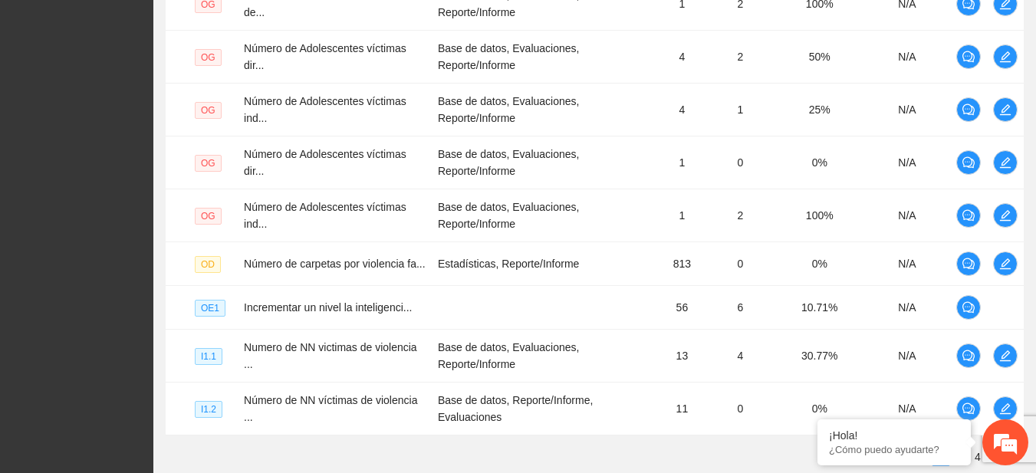
scroll to position [604, 0]
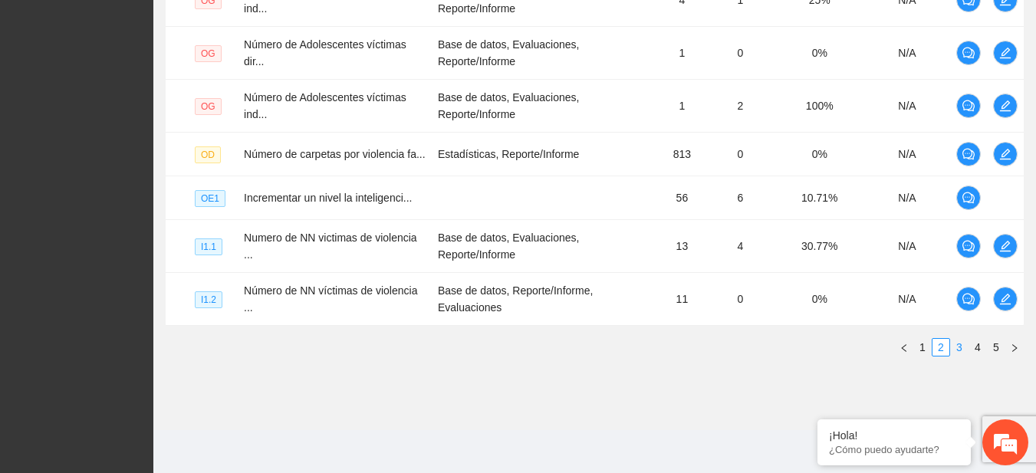
click at [958, 347] on link "3" at bounding box center [959, 347] width 17 height 17
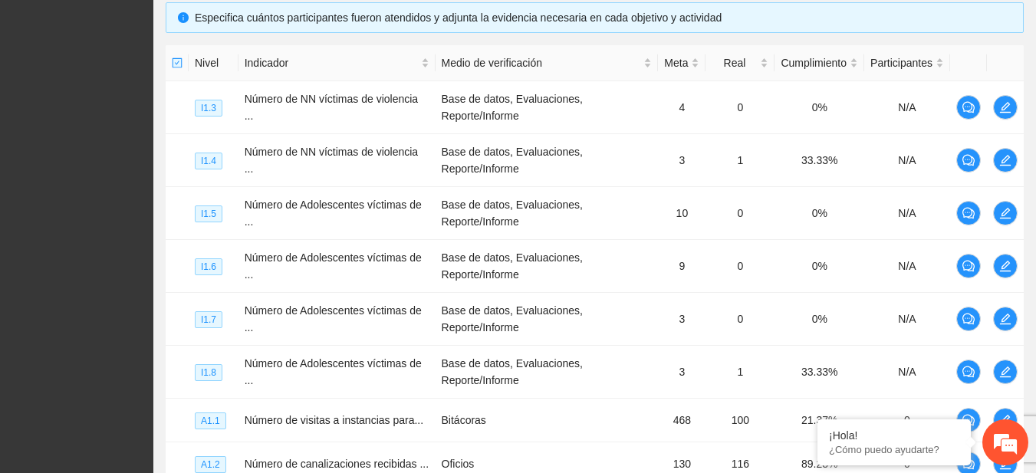
scroll to position [357, 0]
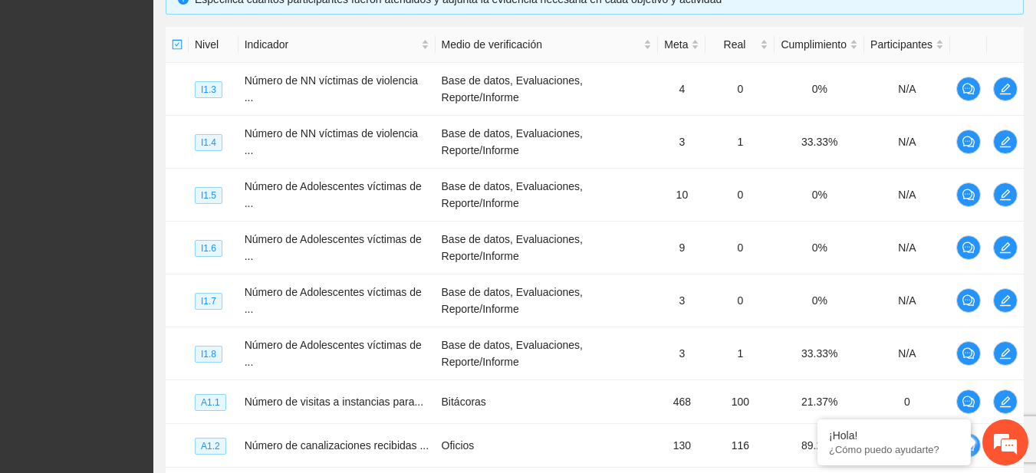
click at [71, 297] on div "Proyectos Activos La información contenida en este sitio es confidencial y para…" at bounding box center [76, 181] width 153 height 1077
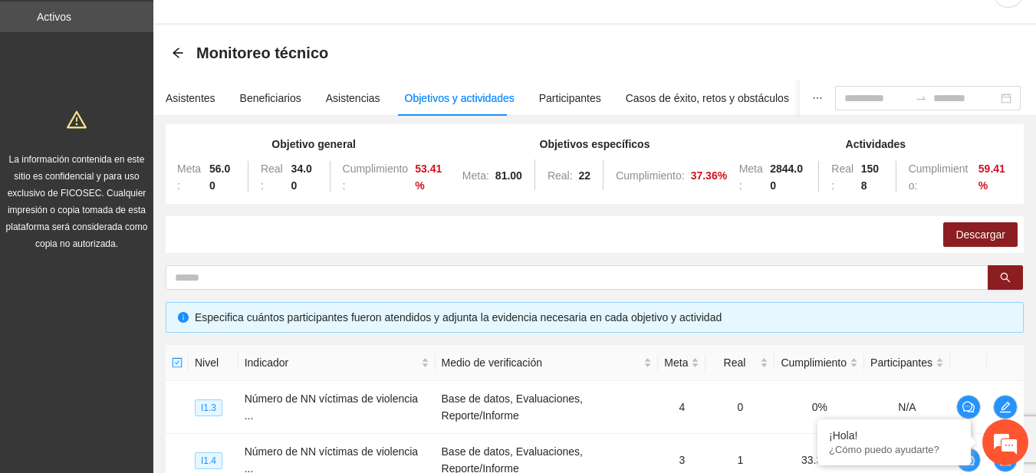
scroll to position [2, 0]
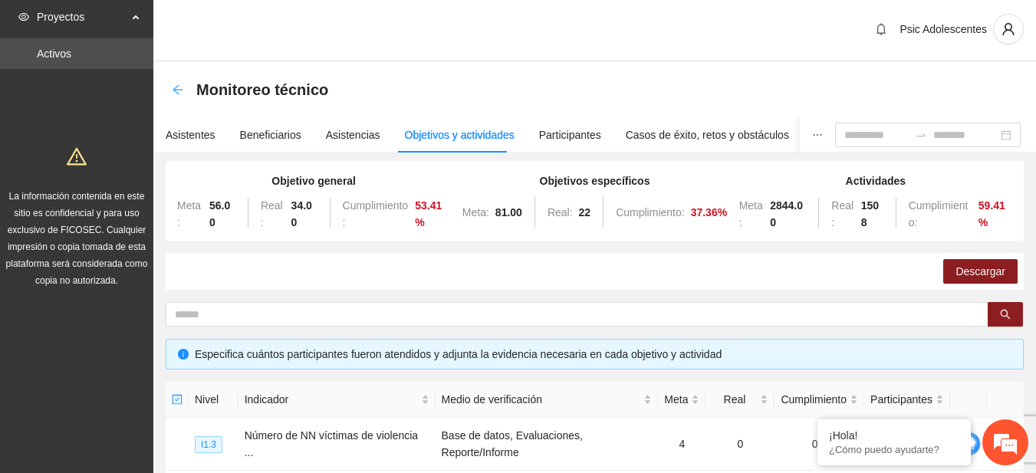
click at [173, 89] on icon "arrow-left" at bounding box center [178, 90] width 12 height 12
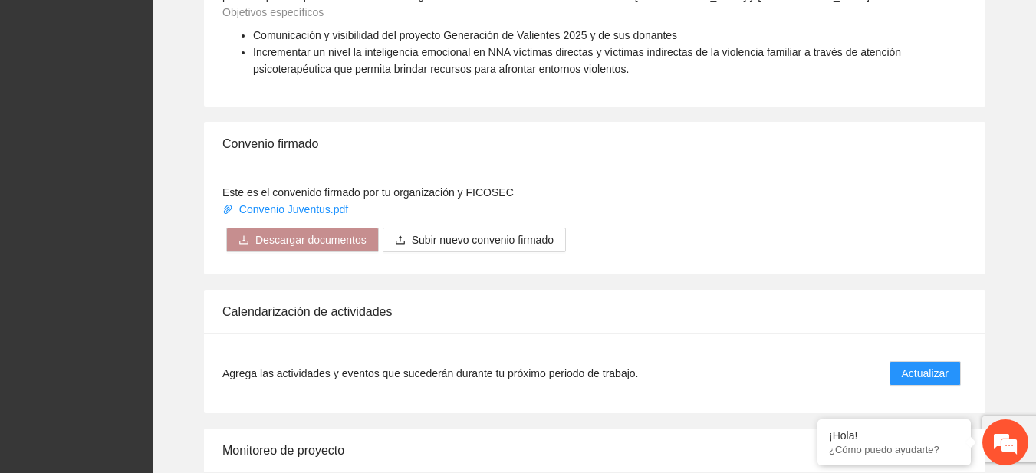
scroll to position [1248, 0]
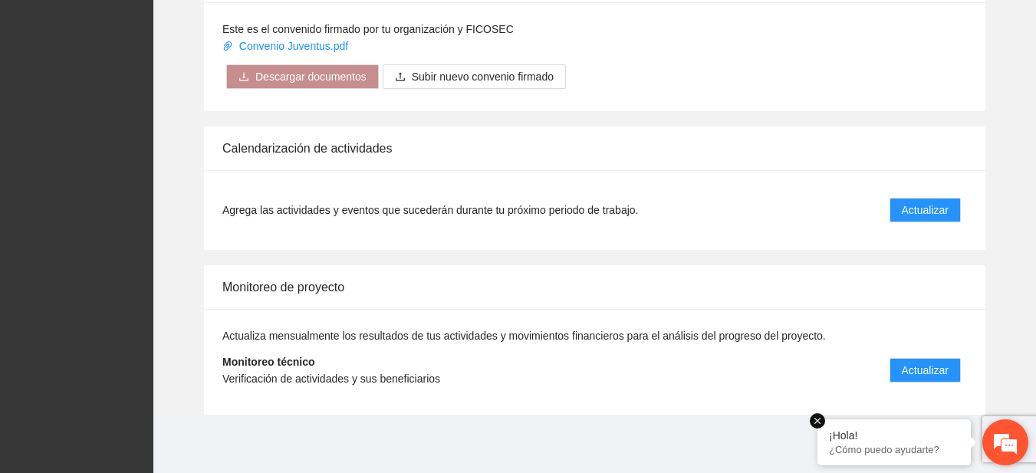
click at [819, 423] on em at bounding box center [817, 420] width 15 height 15
click at [919, 364] on span "Actualizar" at bounding box center [925, 370] width 47 height 17
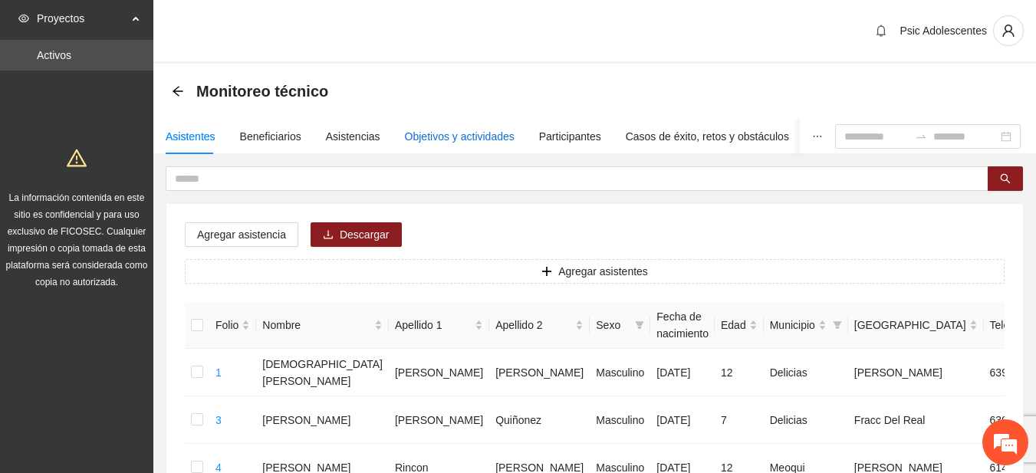
click at [472, 133] on div "Objetivos y actividades" at bounding box center [460, 136] width 110 height 17
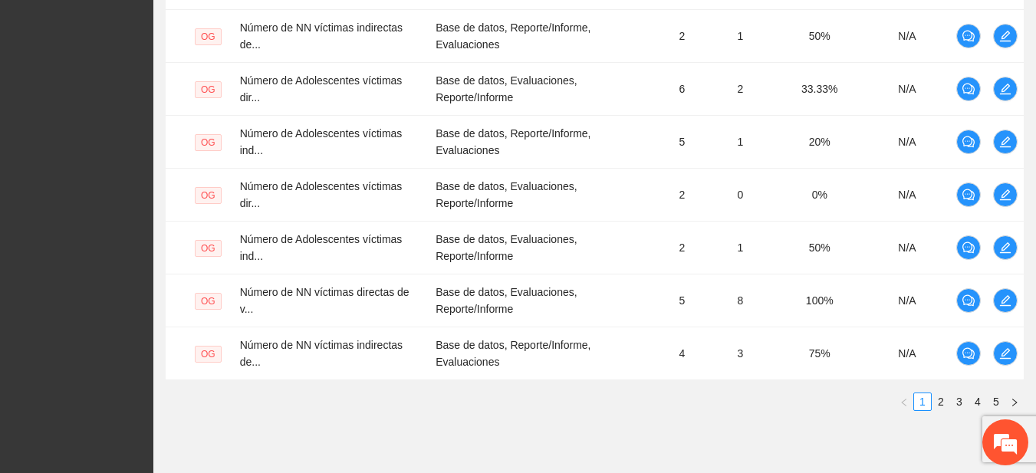
scroll to position [574, 0]
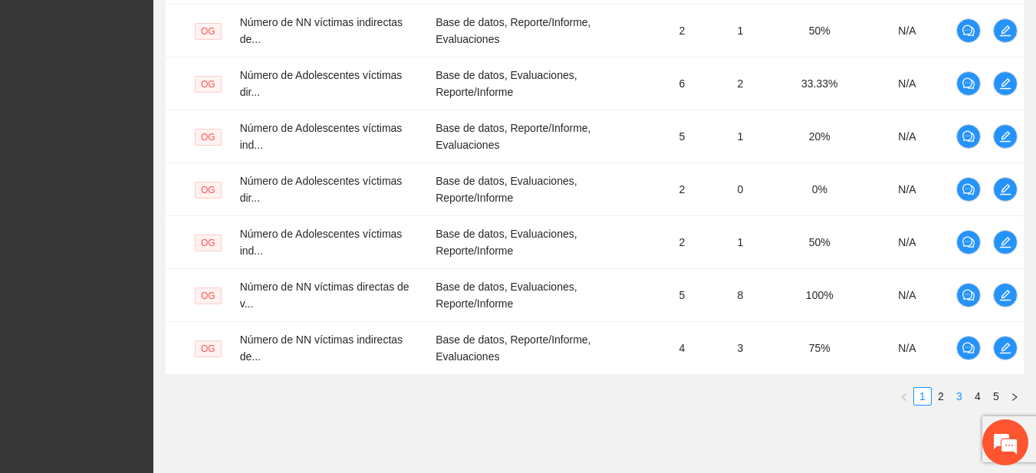
click at [962, 400] on link "3" at bounding box center [959, 396] width 17 height 17
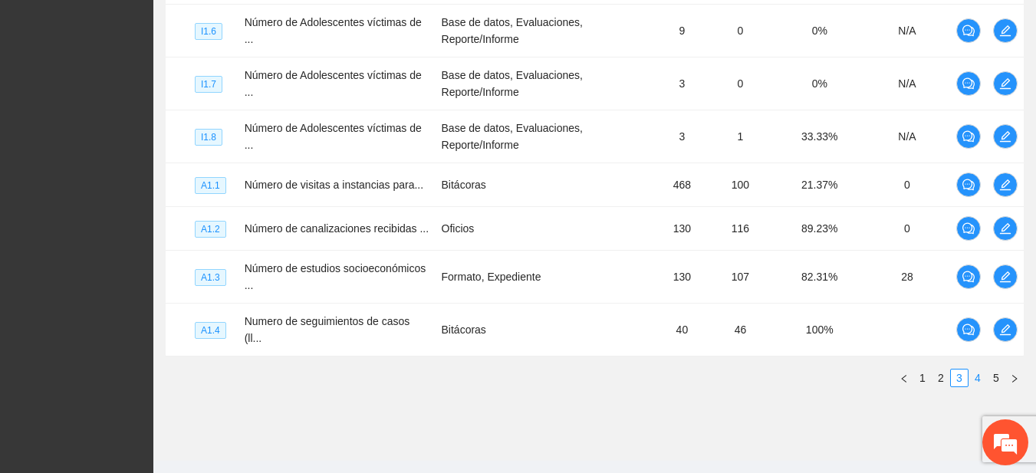
click at [975, 370] on link "4" at bounding box center [977, 378] width 17 height 17
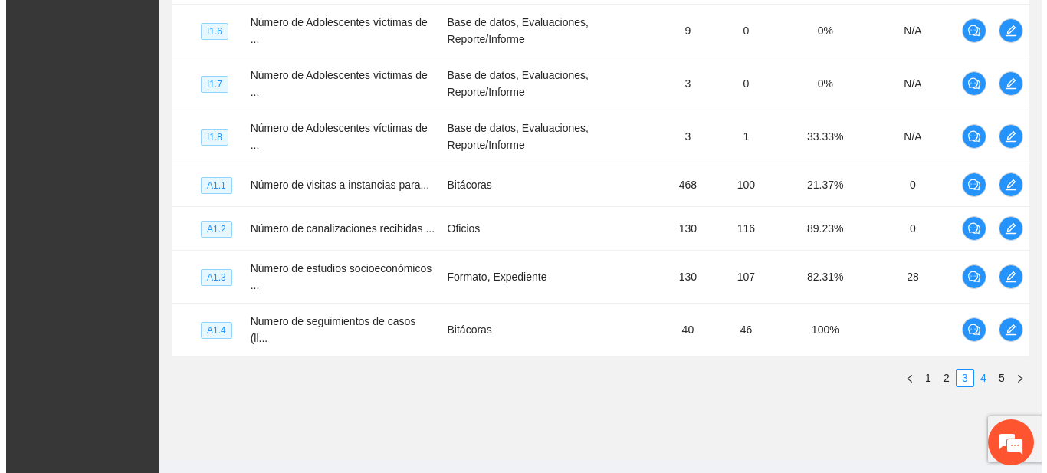
scroll to position [531, 0]
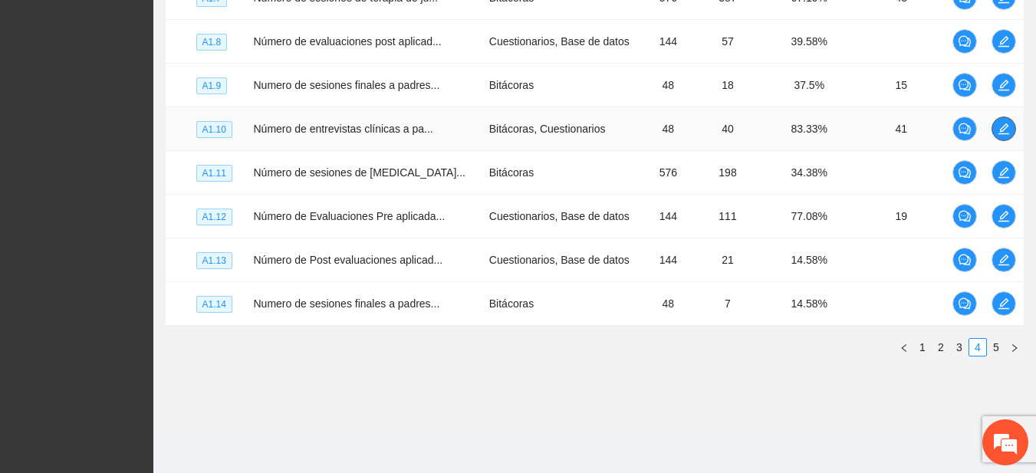
click at [1001, 135] on button "button" at bounding box center [1003, 129] width 25 height 25
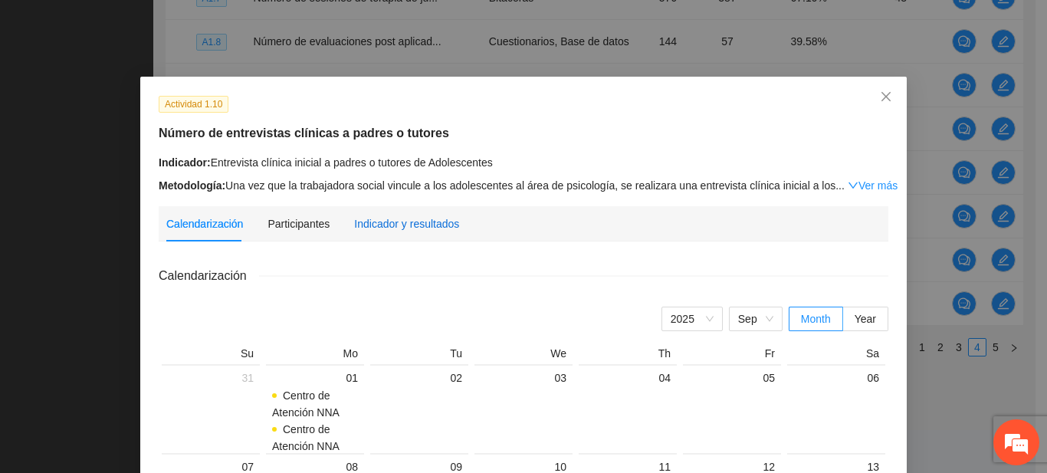
click at [429, 226] on div "Indicador y resultados" at bounding box center [406, 223] width 105 height 17
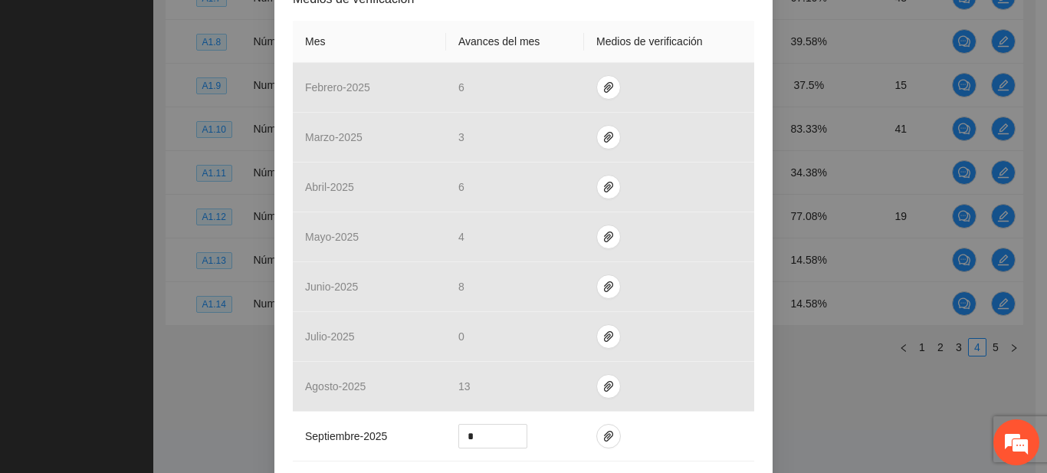
scroll to position [344, 0]
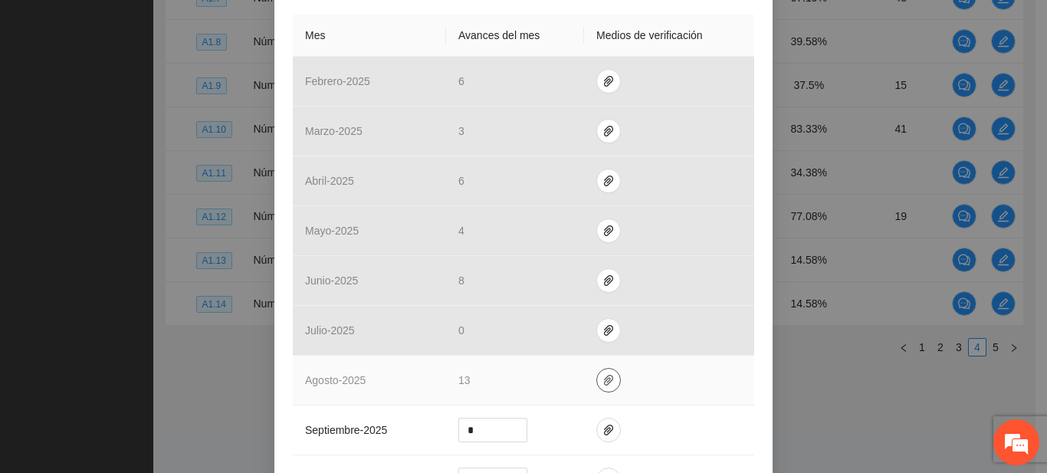
click at [604, 382] on icon "paper-clip" at bounding box center [608, 380] width 9 height 11
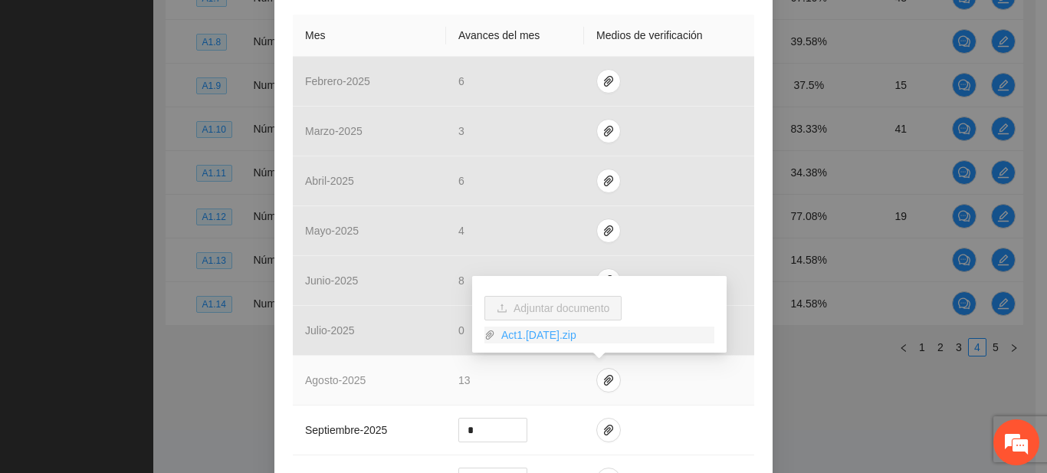
click at [537, 336] on link "Act1.[DATE].zip" at bounding box center [604, 335] width 219 height 17
